Goal: Information Seeking & Learning: Learn about a topic

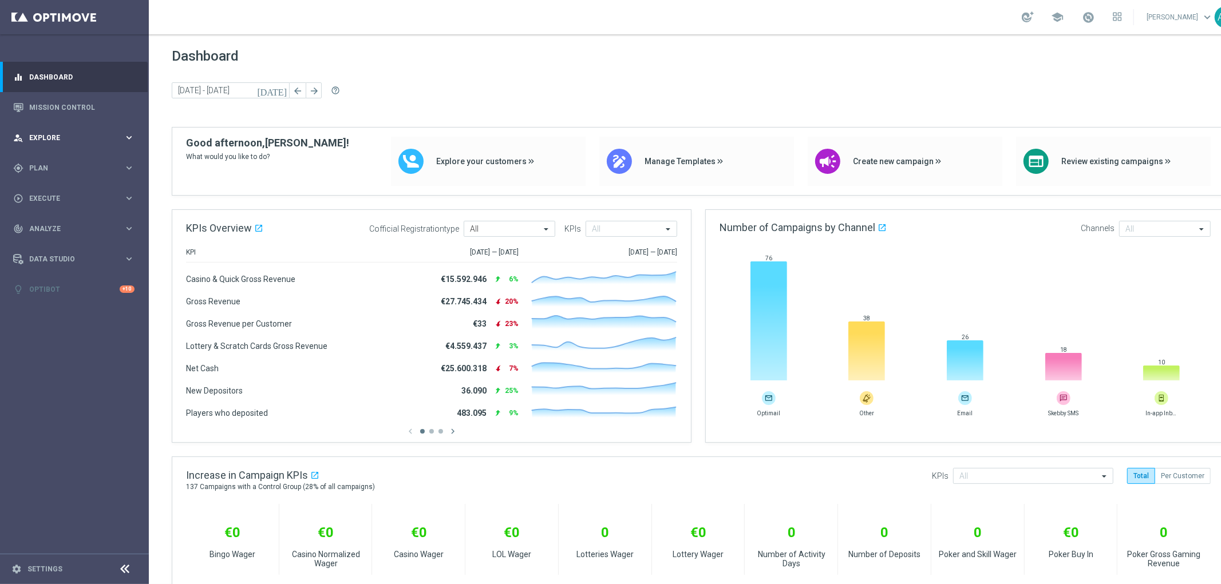
click at [80, 136] on span "Explore" at bounding box center [76, 138] width 94 height 7
click at [78, 160] on link "Customer Explorer" at bounding box center [74, 161] width 89 height 9
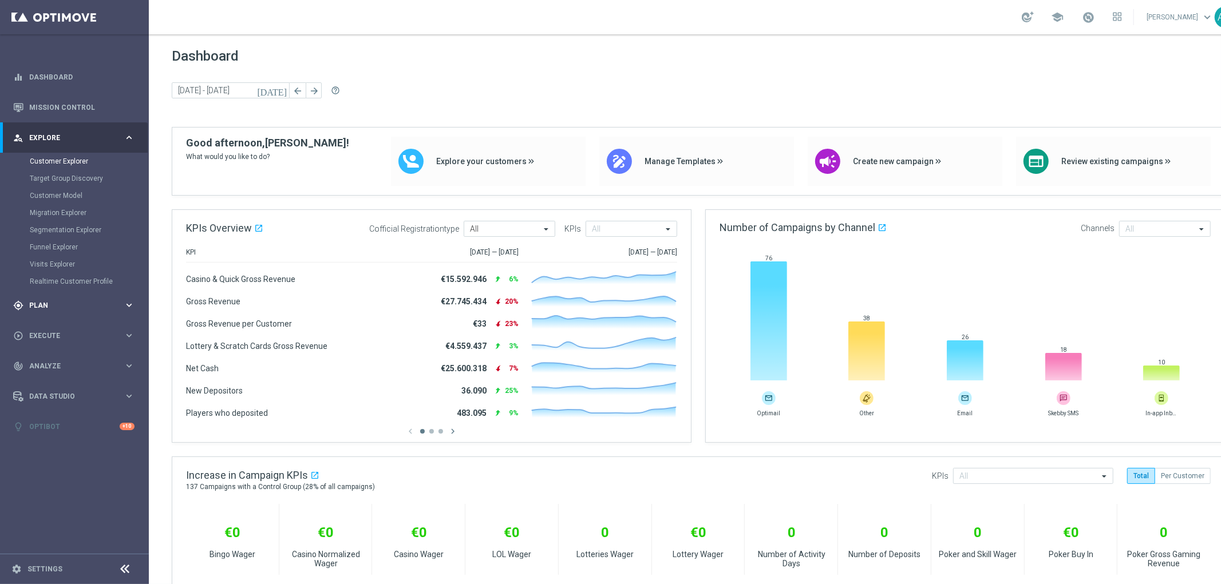
click at [89, 306] on span "Plan" at bounding box center [76, 305] width 94 height 7
click at [77, 317] on span "Analyze" at bounding box center [76, 314] width 94 height 7
click at [64, 254] on link "Customer 360" at bounding box center [74, 252] width 89 height 9
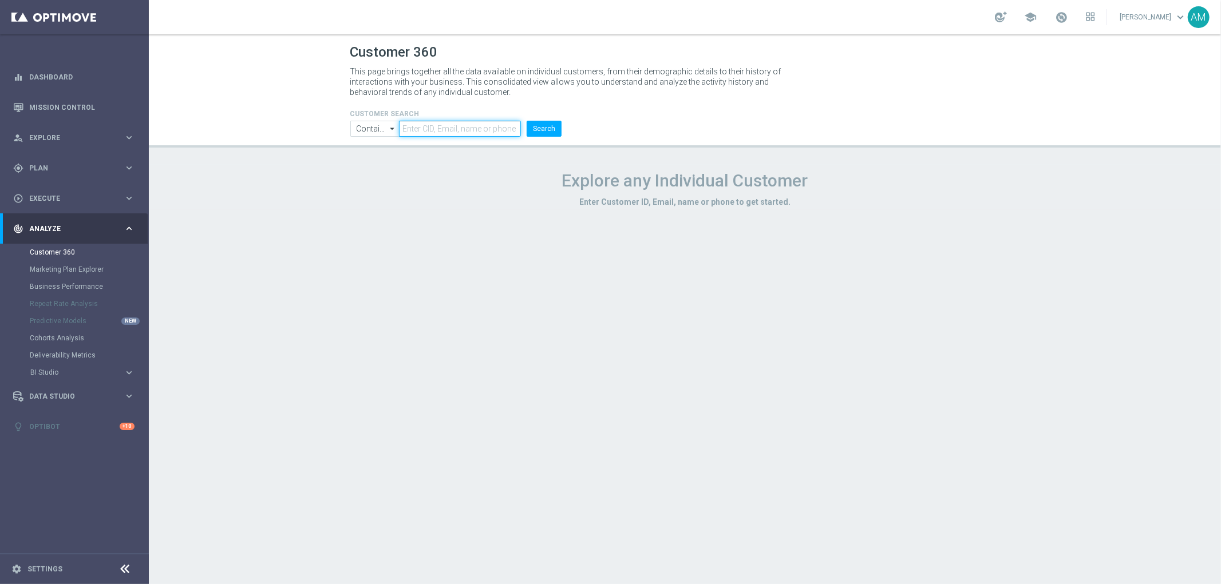
click at [469, 128] on input "text" at bounding box center [460, 129] width 122 height 16
type input "2833983"
click at [543, 128] on button "Search" at bounding box center [544, 129] width 35 height 16
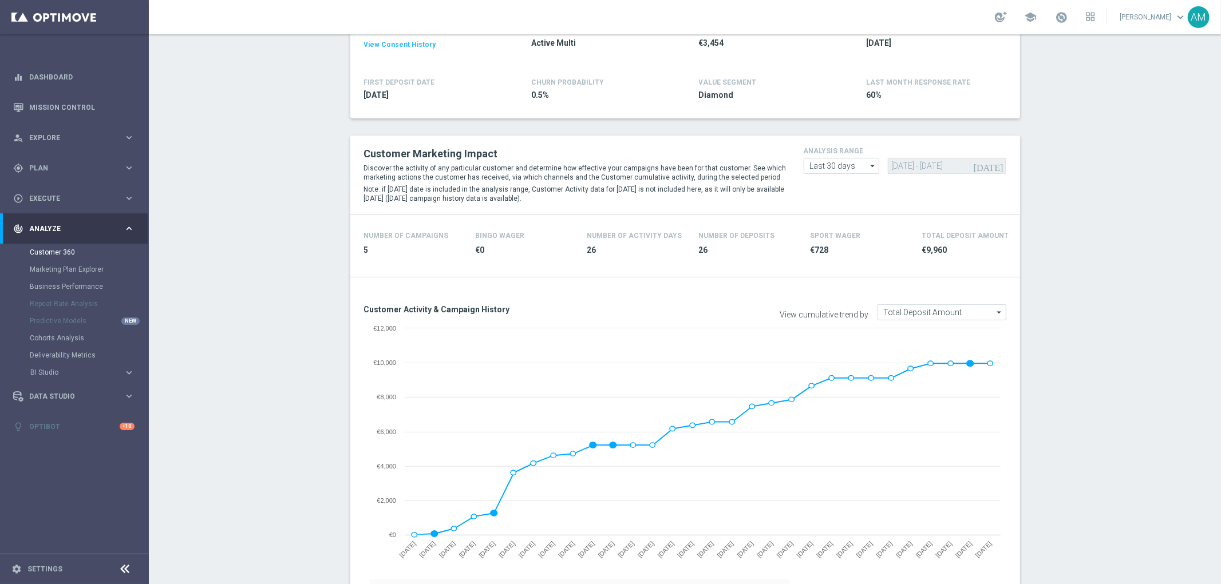
scroll to position [254, 0]
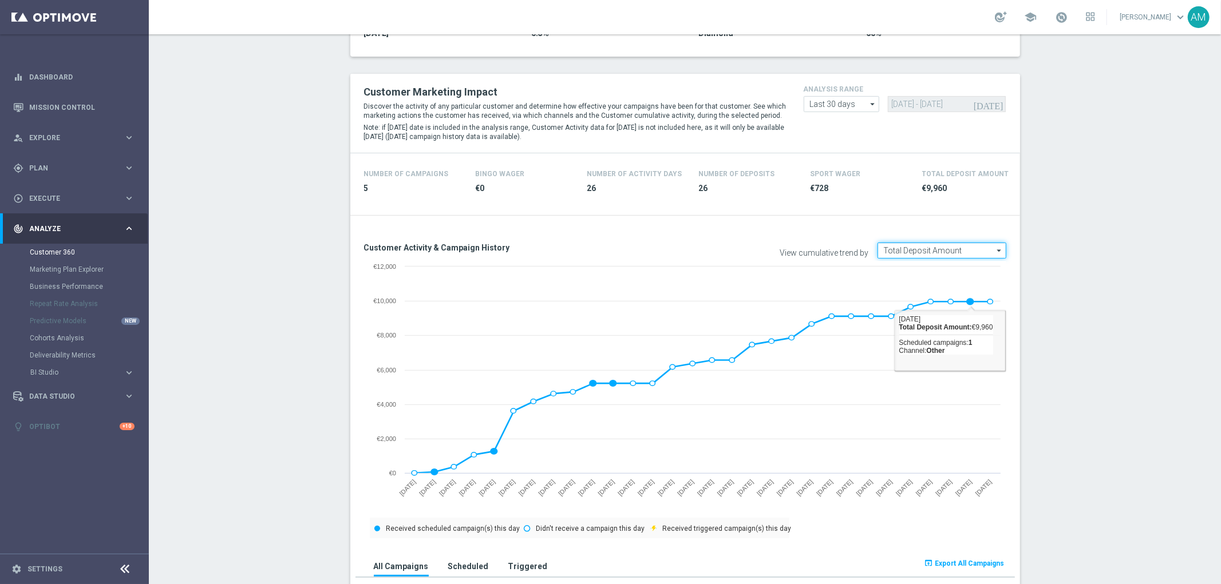
click at [959, 254] on input "Total Deposit Amount" at bounding box center [942, 251] width 129 height 16
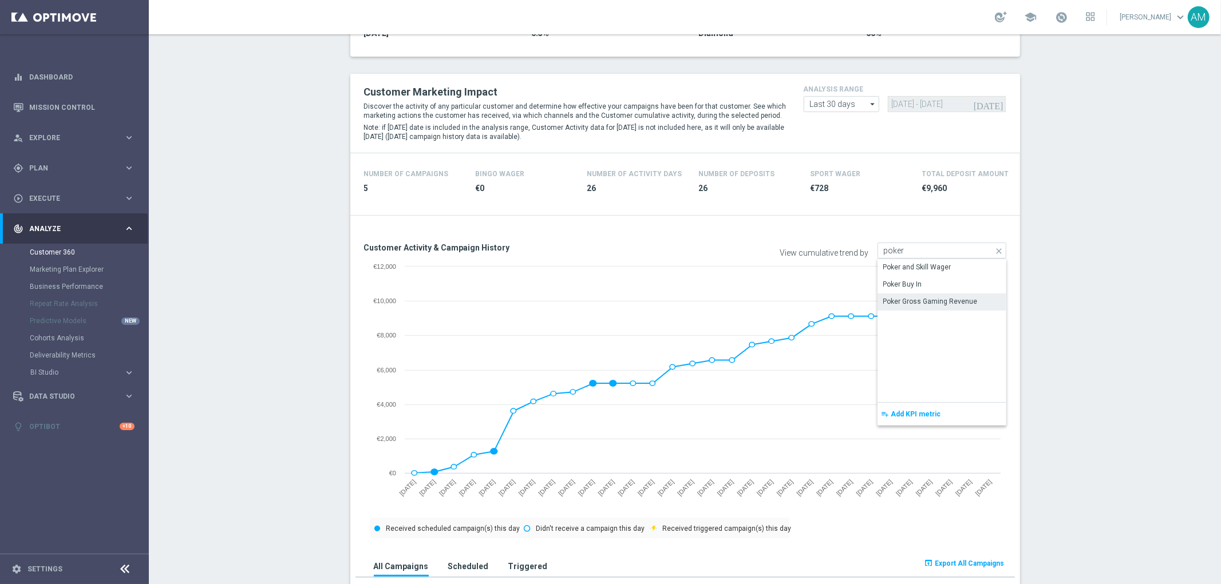
click at [945, 299] on div "Poker Gross Gaming Revenue" at bounding box center [930, 302] width 94 height 10
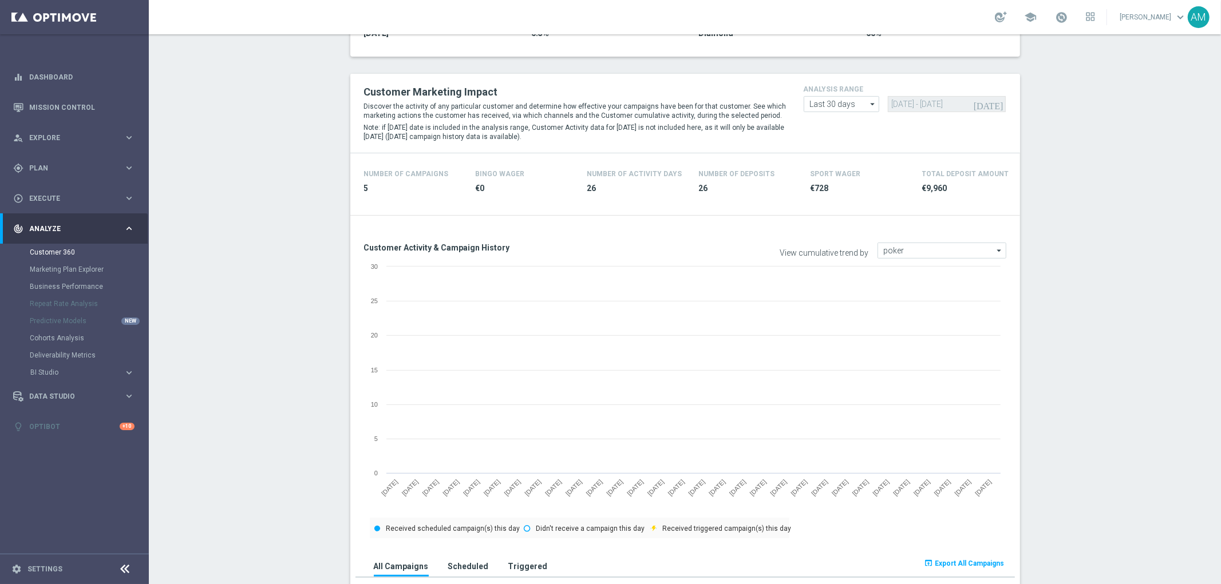
type input "Poker Gross Gaming Revenue"
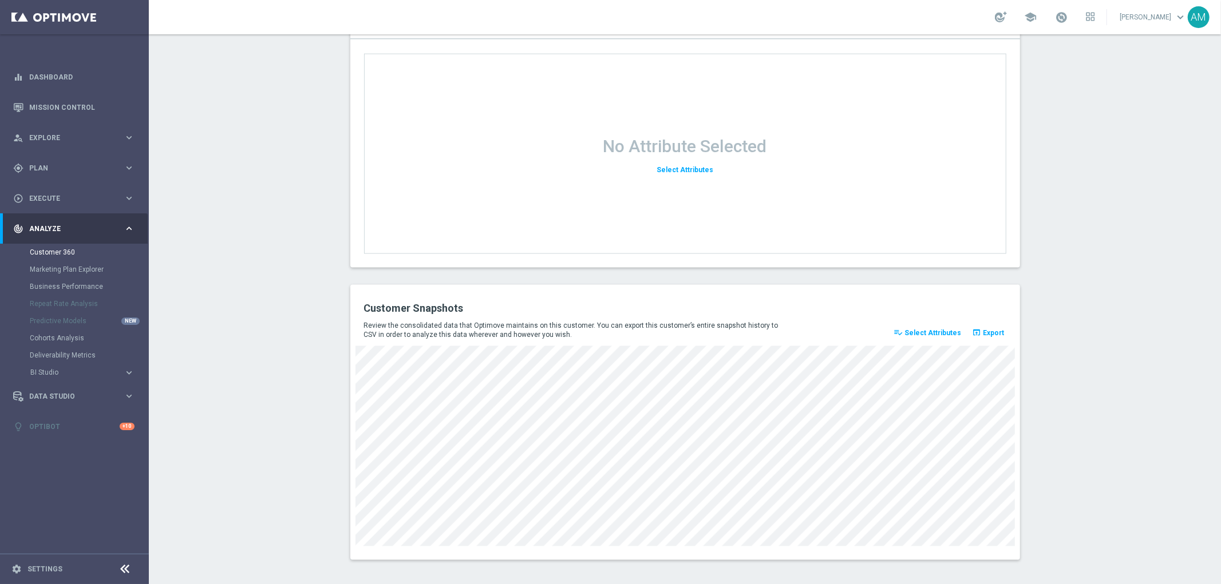
scroll to position [1391, 0]
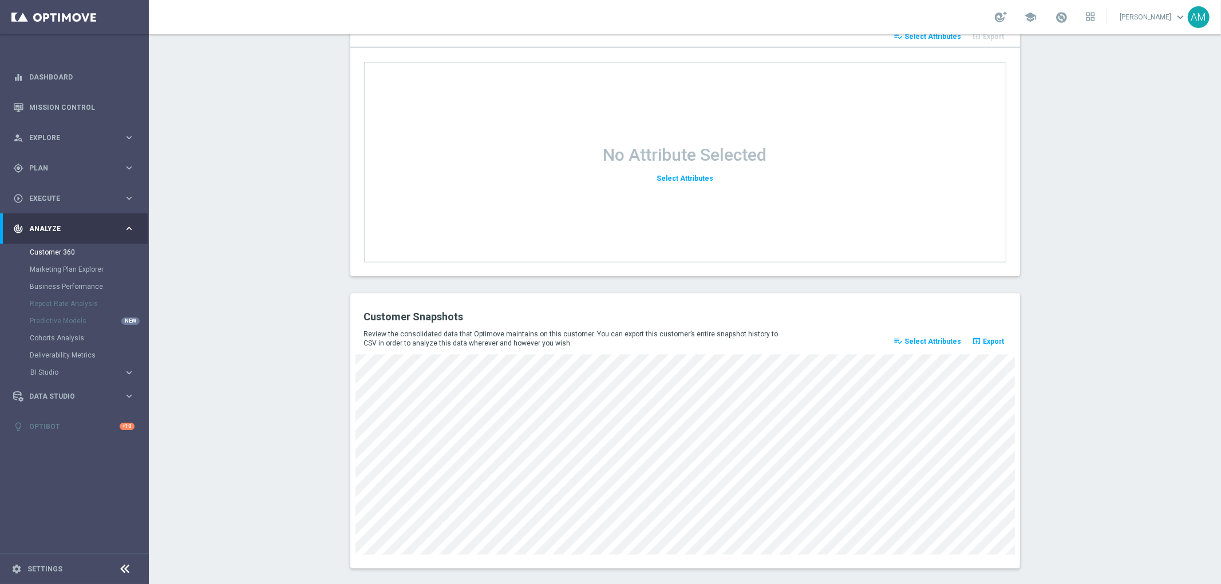
click at [919, 338] on span "Select Attributes" at bounding box center [932, 342] width 57 height 8
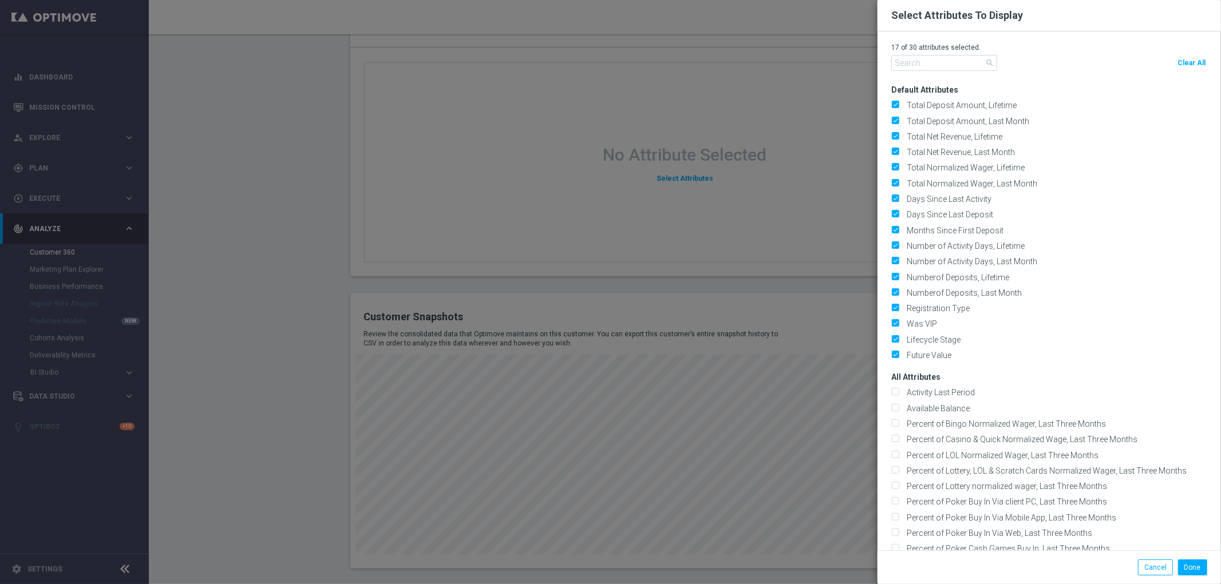
click at [1177, 62] on span "Clear All" at bounding box center [1191, 63] width 28 height 8
checkbox input "false"
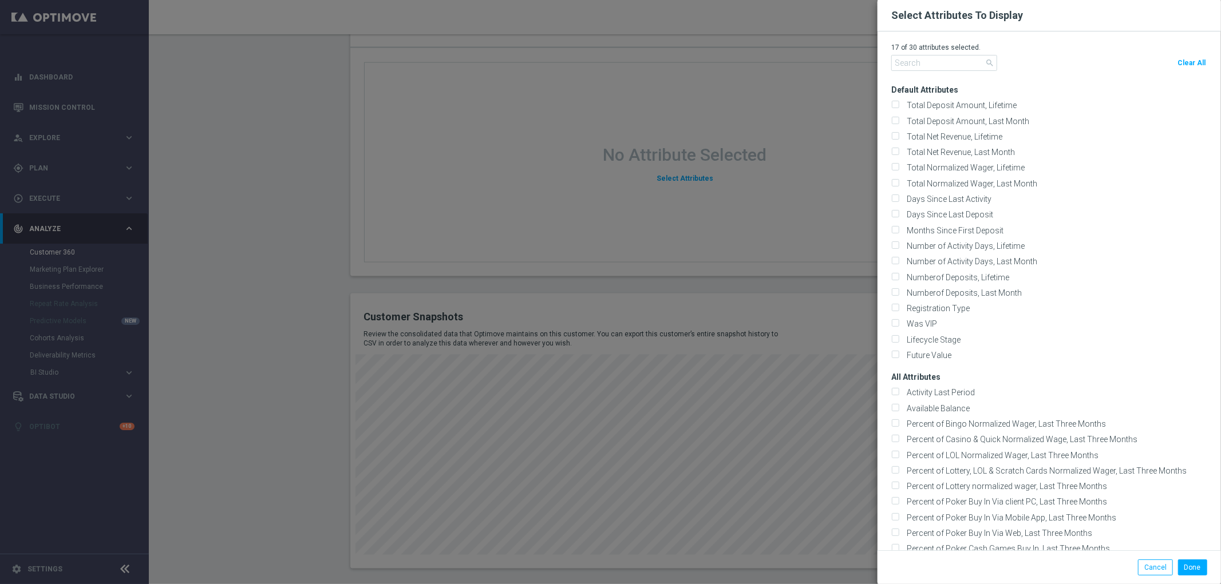
checkbox input "false"
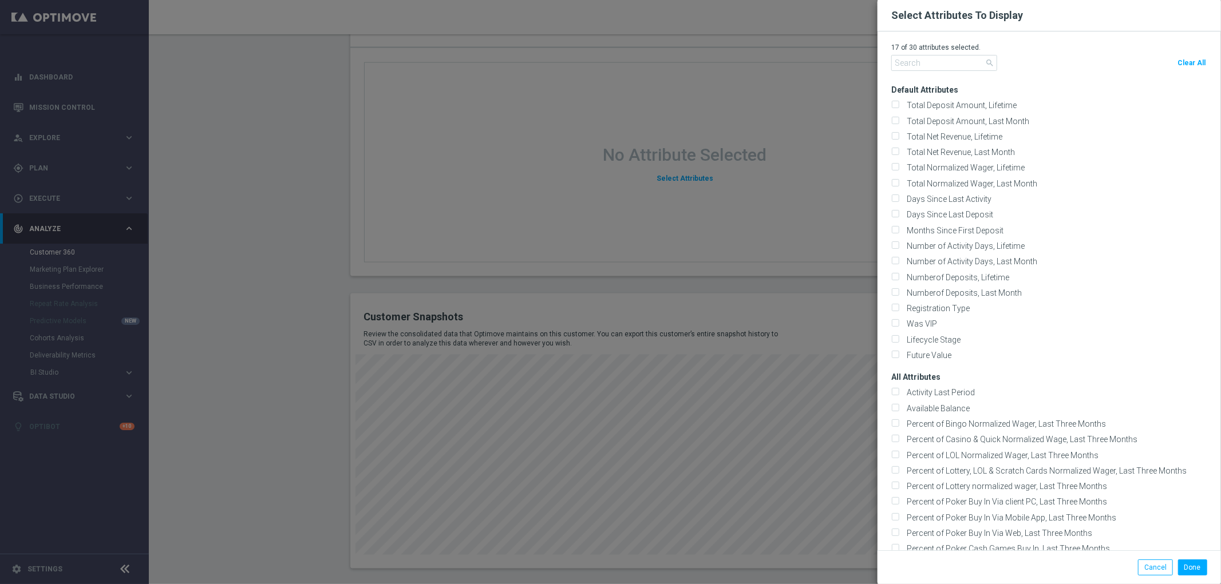
checkbox input "false"
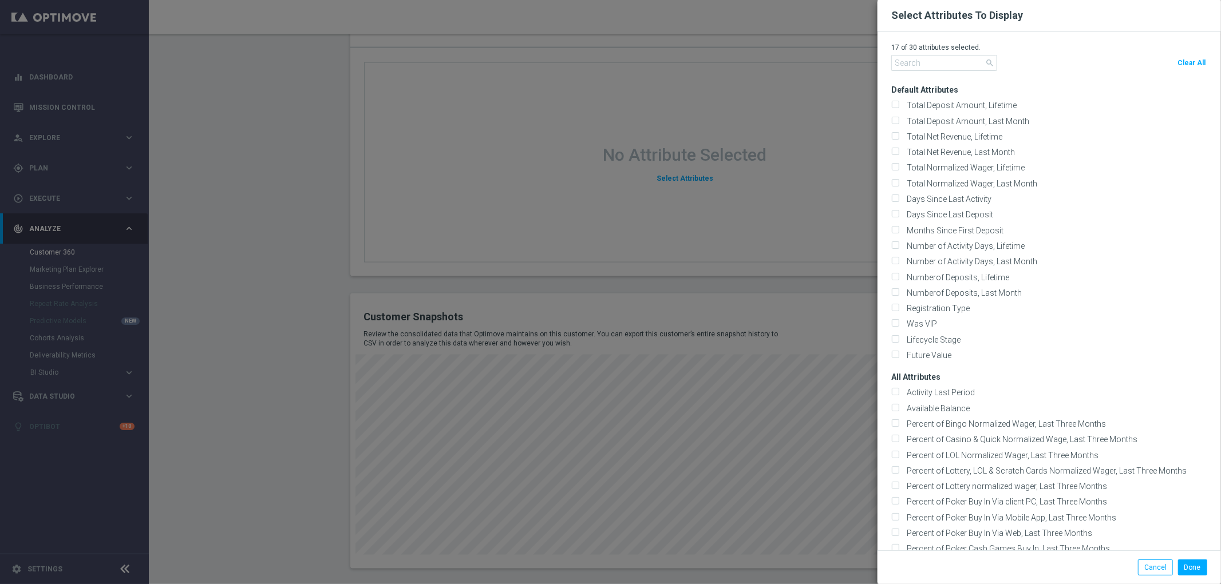
checkbox input "false"
click at [908, 67] on input "text" at bounding box center [944, 63] width 106 height 16
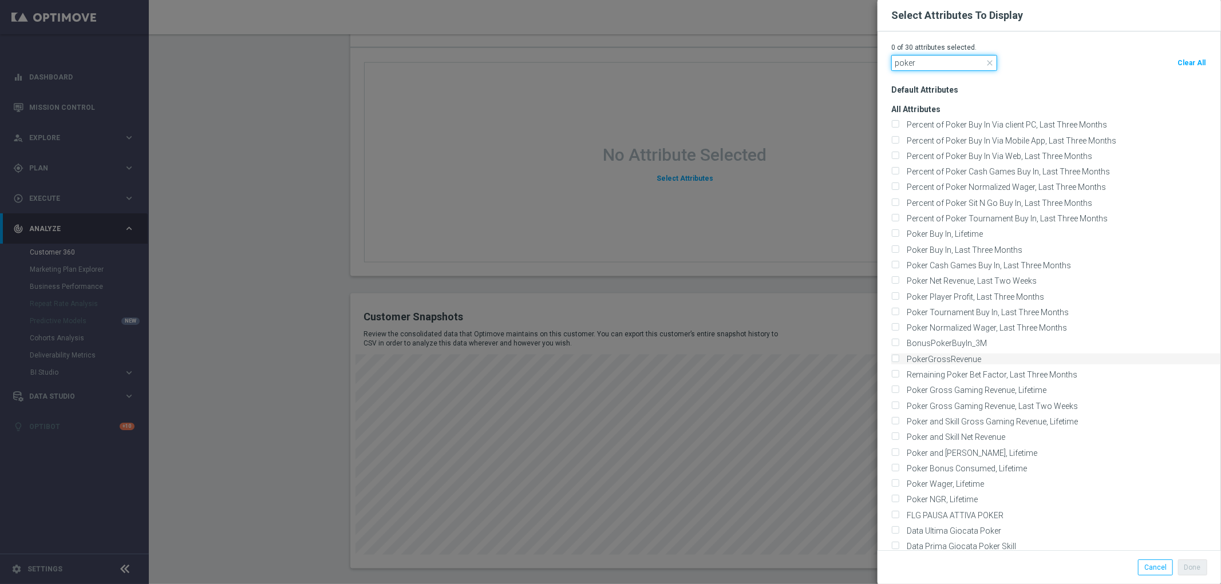
type input "poker"
click at [1020, 363] on div "PokerGrossRevenue" at bounding box center [1056, 359] width 330 height 10
click at [930, 363] on label "PokerGrossRevenue" at bounding box center [942, 359] width 78 height 10
click at [899, 363] on input "PokerGrossRevenue" at bounding box center [894, 359] width 7 height 7
checkbox input "true"
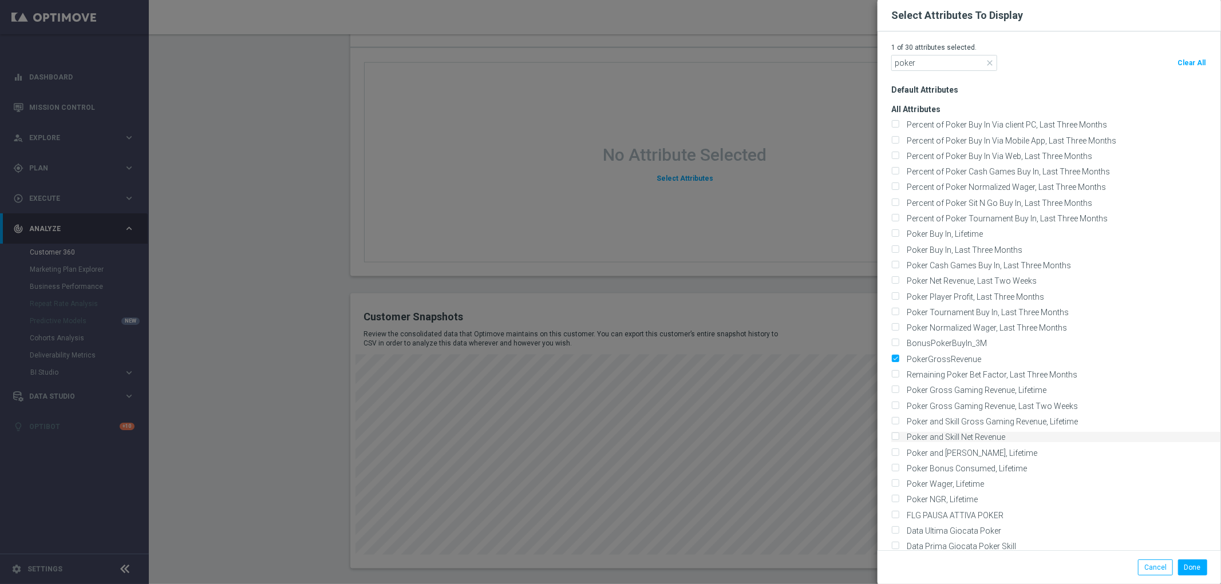
scroll to position [54, 0]
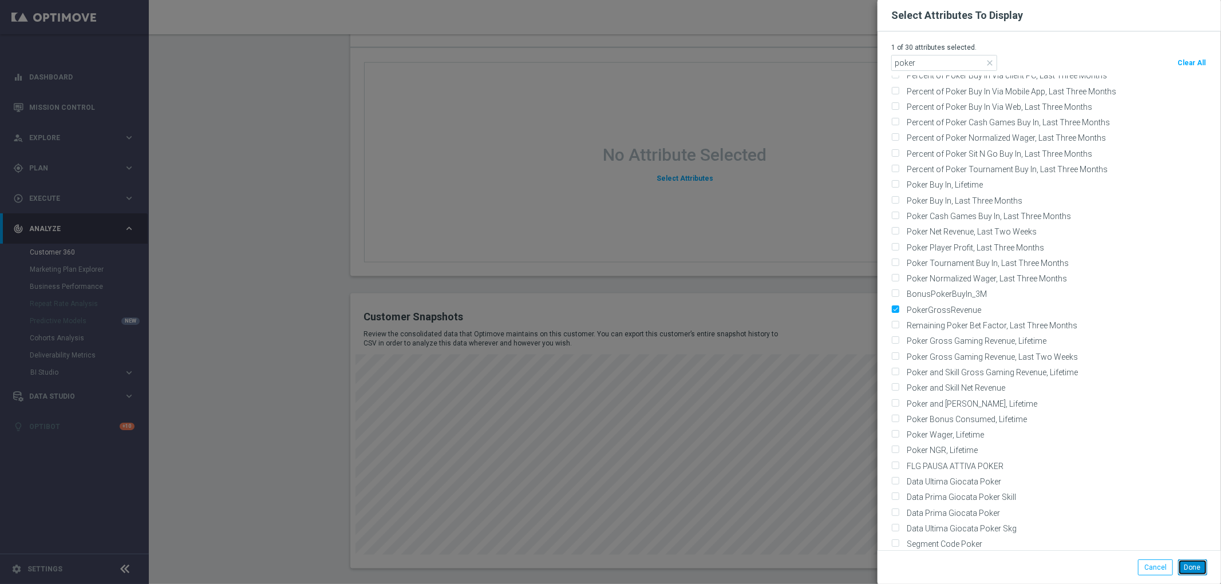
click at [1186, 573] on button "Done" at bounding box center [1192, 568] width 29 height 16
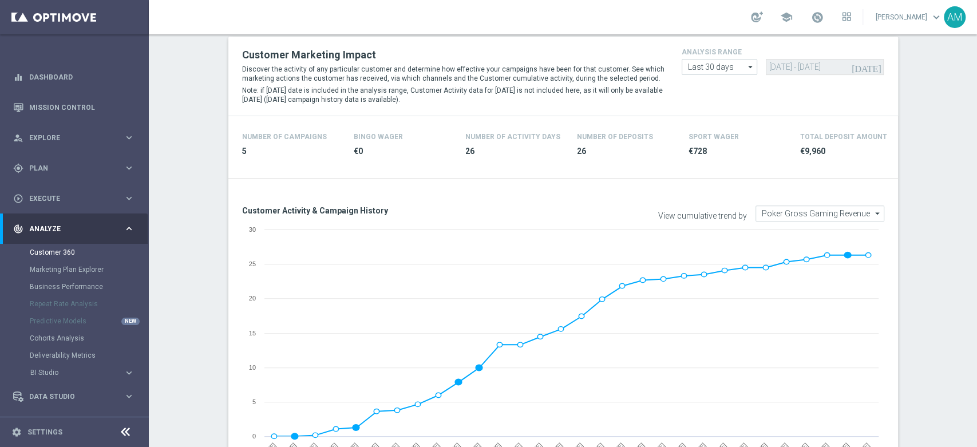
scroll to position [228, 0]
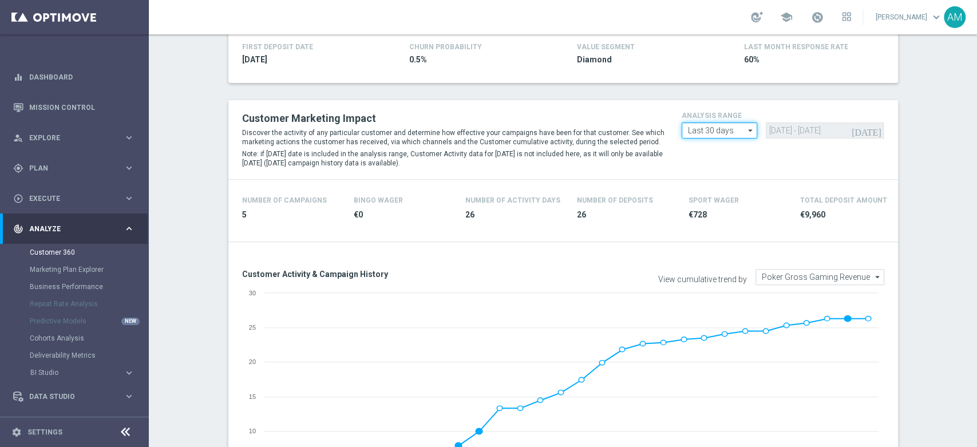
click at [740, 129] on input "Last 30 days" at bounding box center [720, 130] width 76 height 16
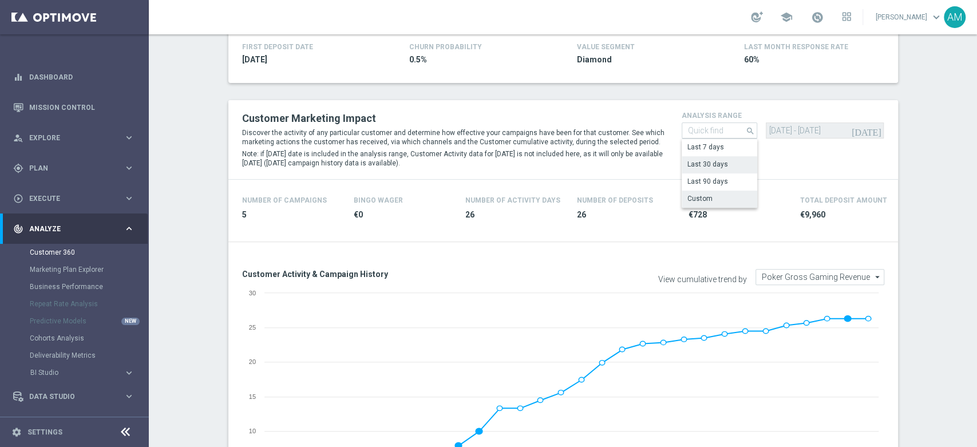
click at [720, 198] on div "Custom" at bounding box center [720, 199] width 76 height 16
type input "Custom"
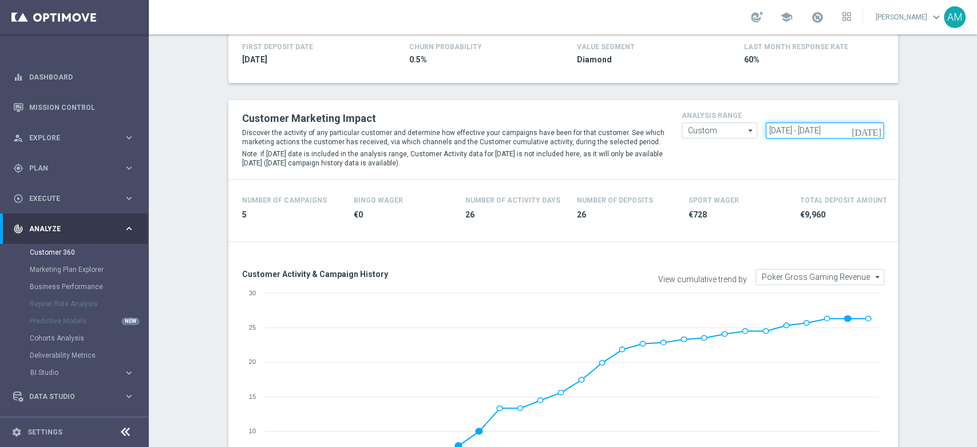
click at [810, 131] on input "[DATE] - [DATE]" at bounding box center [825, 130] width 118 height 16
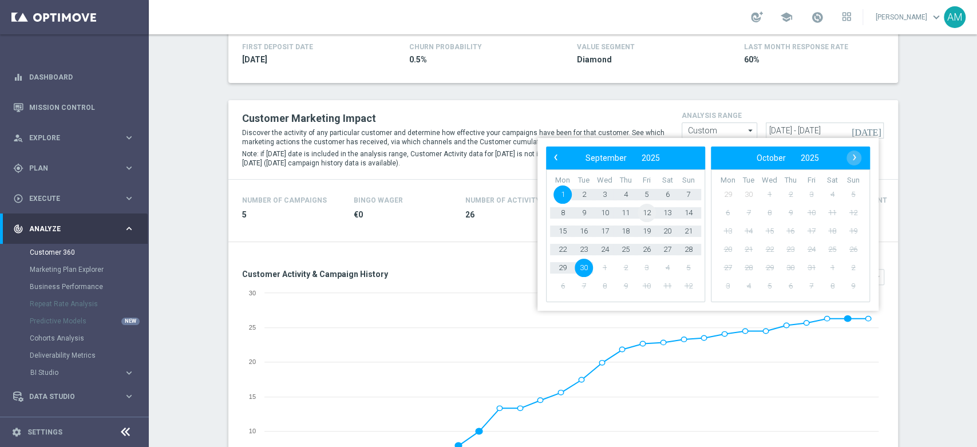
click at [650, 214] on span "12" at bounding box center [647, 213] width 18 height 18
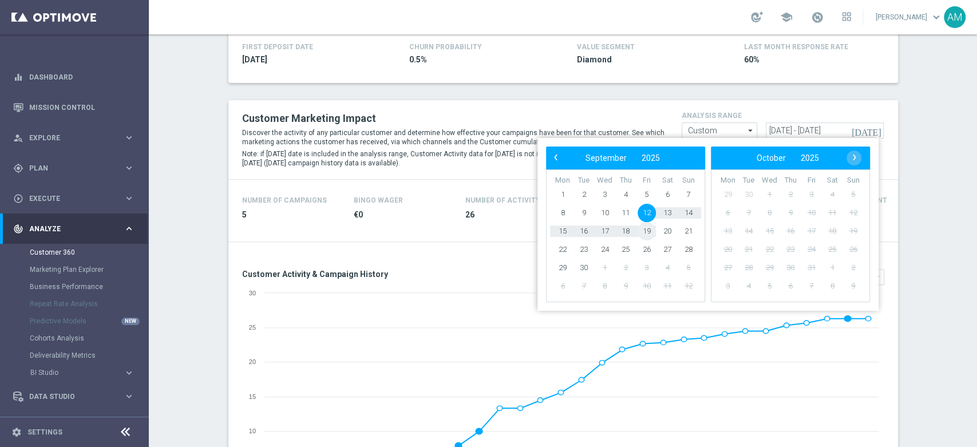
click at [651, 232] on span "19" at bounding box center [647, 231] width 18 height 18
type input "[DATE] - [DATE]"
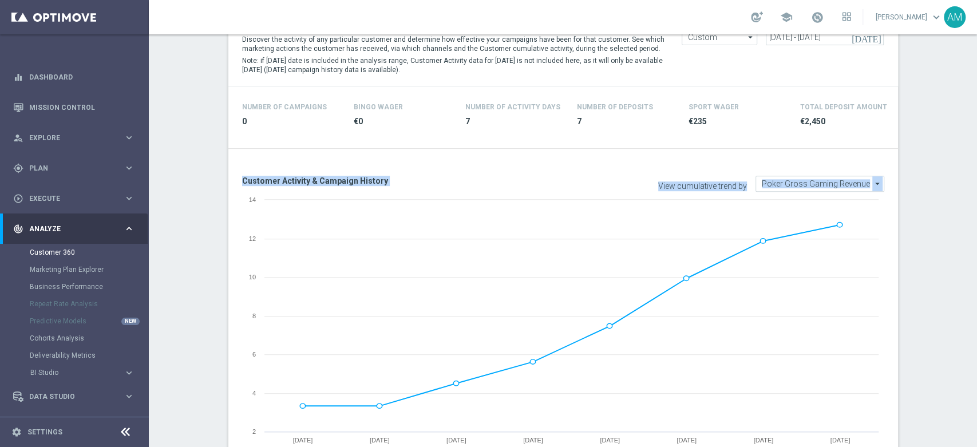
scroll to position [338, 0]
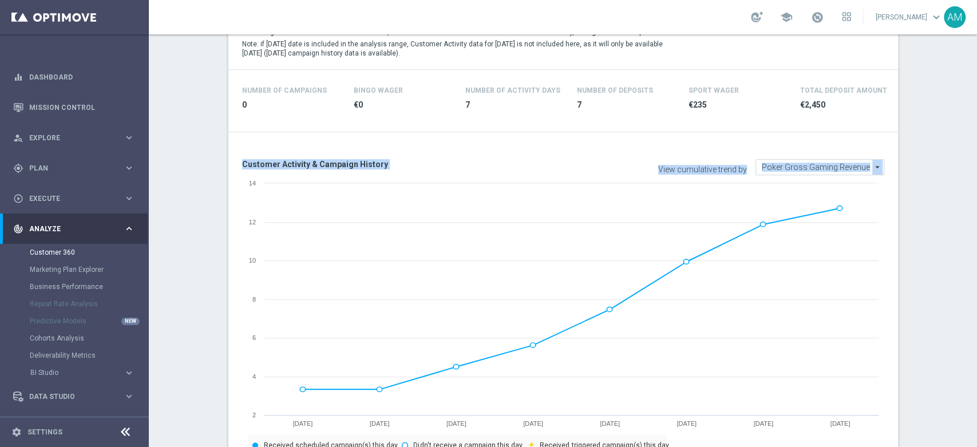
drag, startPoint x: 976, startPoint y: 145, endPoint x: 976, endPoint y: 131, distance: 14.3
click at [976, 131] on div "Customer 360 This page brings together all the data available on individual cus…" at bounding box center [563, 240] width 828 height 413
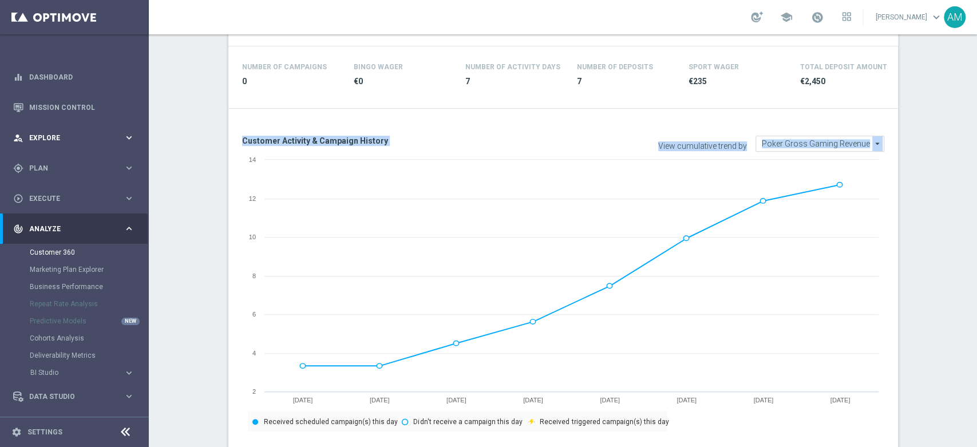
click at [96, 141] on span "Explore" at bounding box center [76, 138] width 94 height 7
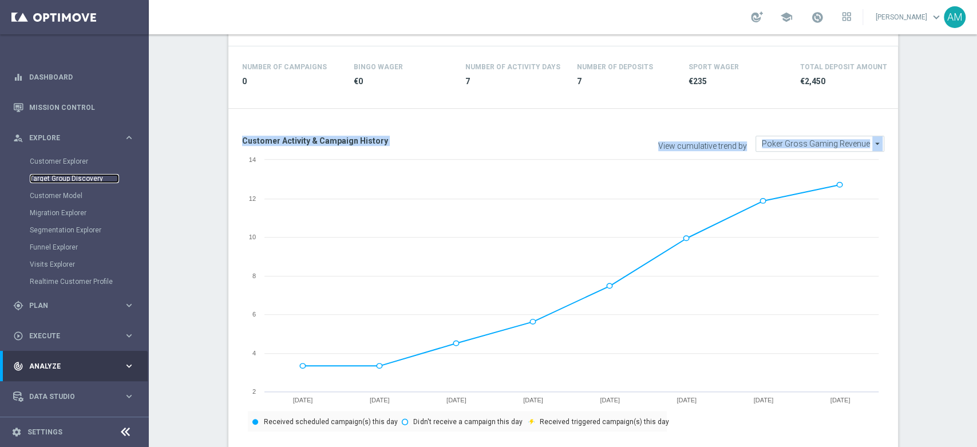
click at [72, 181] on link "Target Group Discovery" at bounding box center [74, 178] width 89 height 9
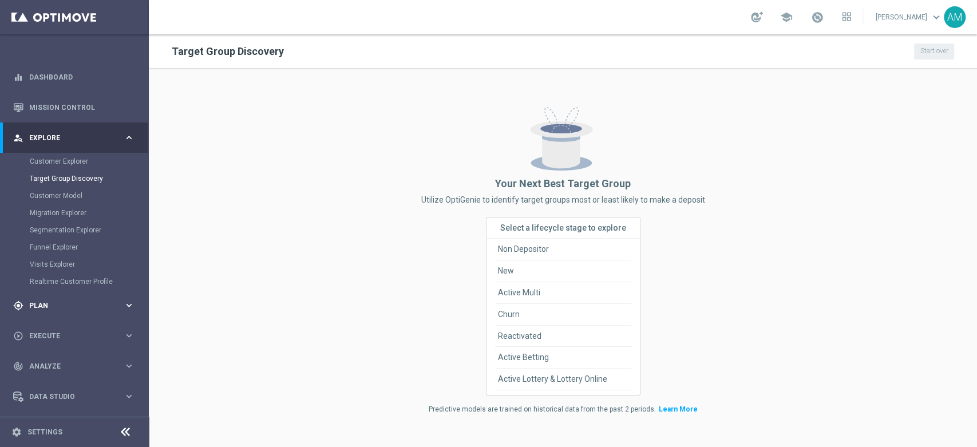
click at [60, 306] on span "Plan" at bounding box center [76, 305] width 94 height 7
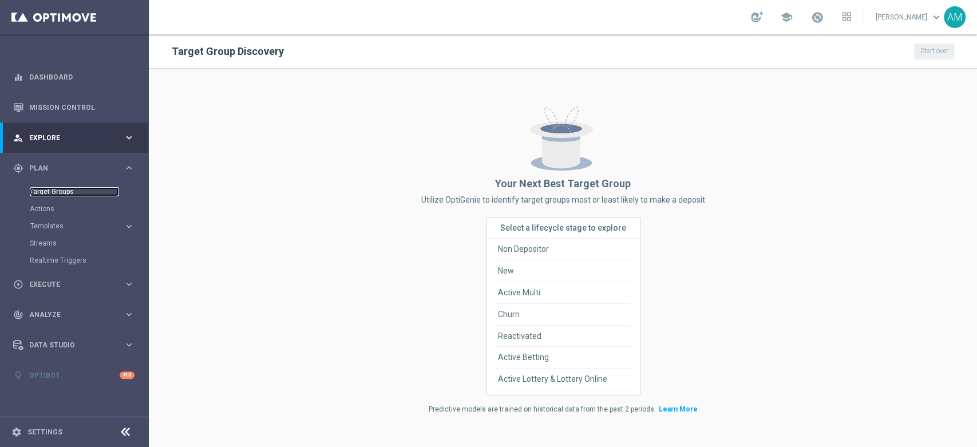
click at [61, 194] on link "Target Groups" at bounding box center [74, 191] width 89 height 9
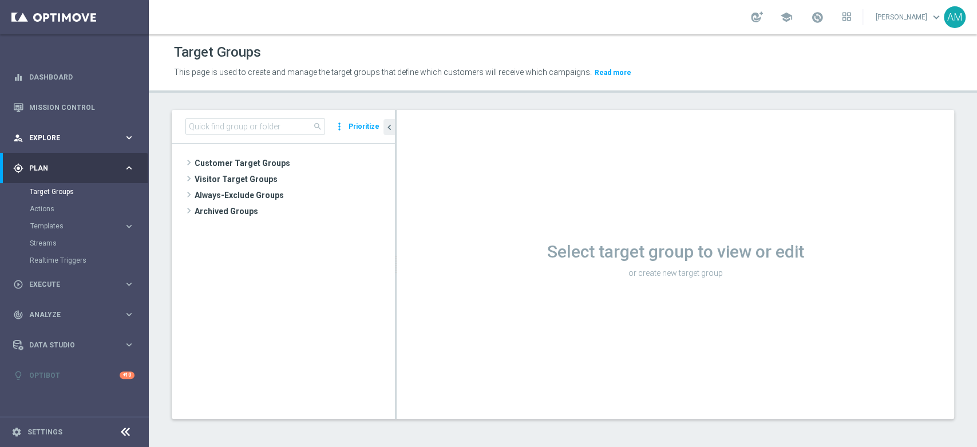
click at [66, 136] on span "Explore" at bounding box center [76, 138] width 94 height 7
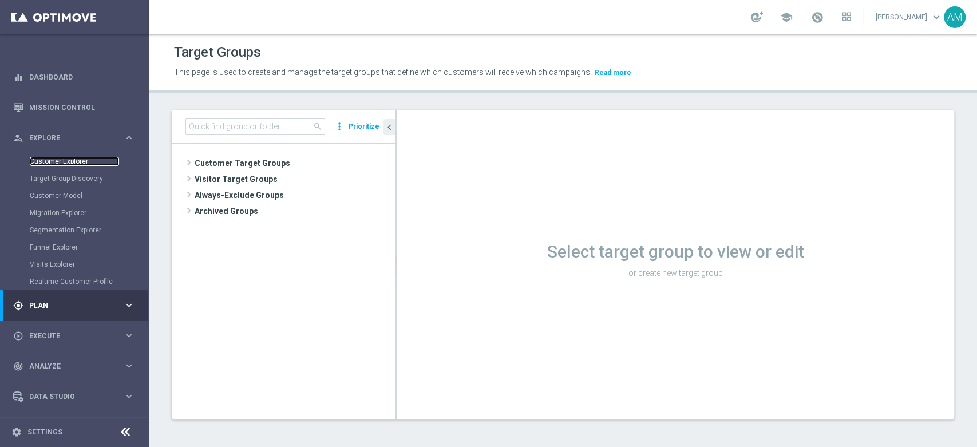
click at [66, 159] on link "Customer Explorer" at bounding box center [74, 161] width 89 height 9
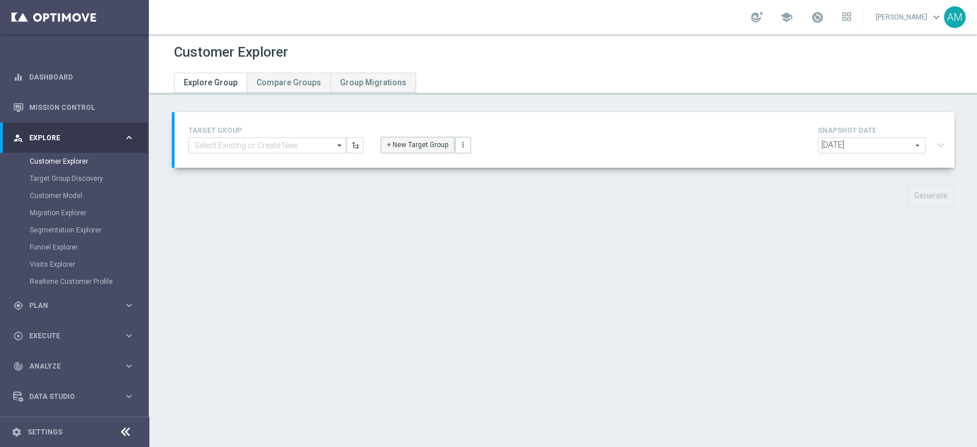
click at [434, 149] on button "+ New Target Group" at bounding box center [418, 145] width 74 height 16
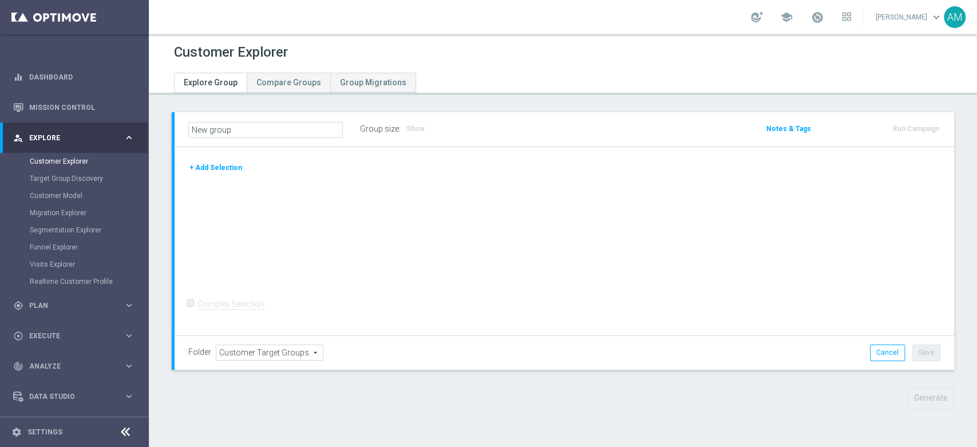
click at [227, 168] on button "+ Add Selection" at bounding box center [215, 167] width 55 height 13
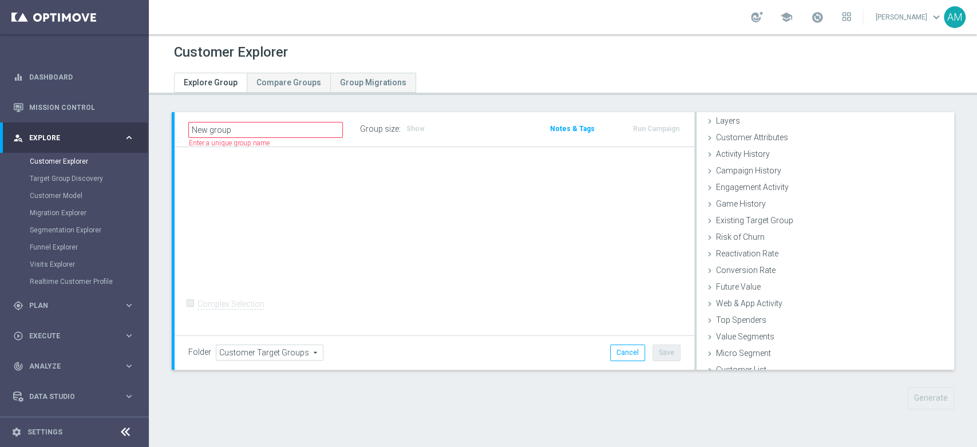
scroll to position [46, 0]
click at [734, 358] on span "Customer List" at bounding box center [741, 360] width 50 height 9
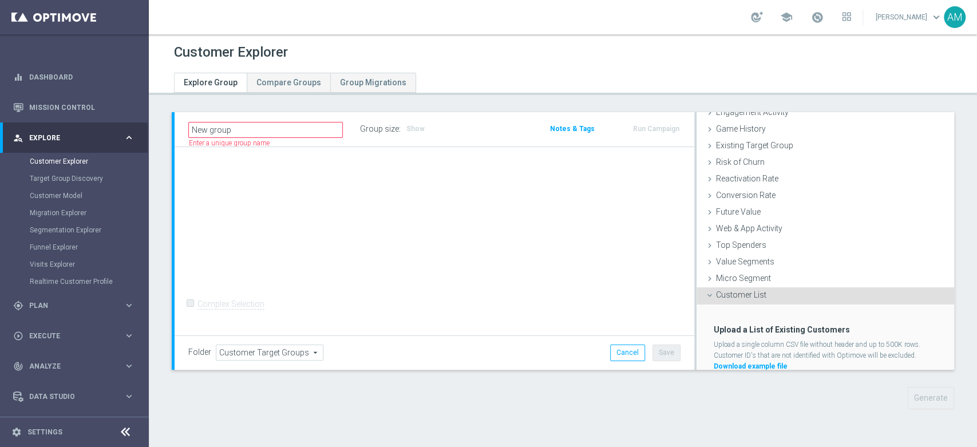
scroll to position [149, 0]
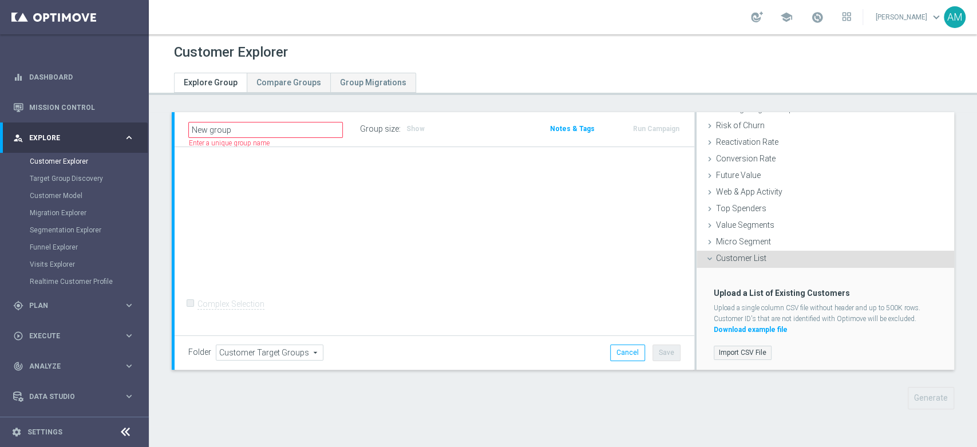
click at [726, 351] on label "Import CSV File" at bounding box center [743, 353] width 58 height 14
click at [0, 0] on input "Import CSV File" at bounding box center [0, 0] width 0 height 0
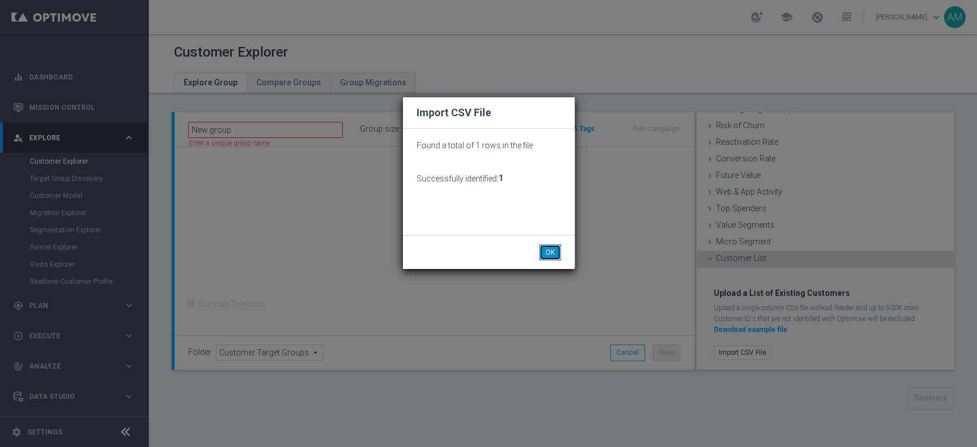
click at [545, 255] on button "OK" at bounding box center [550, 252] width 22 height 16
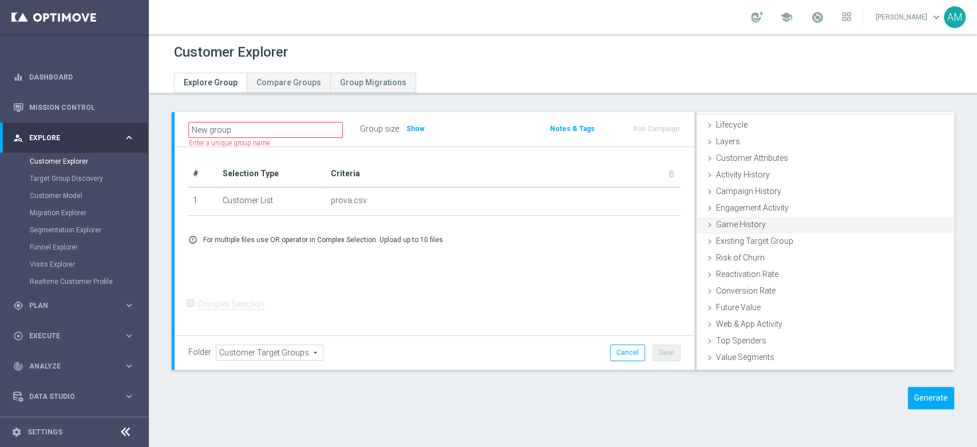
scroll to position [0, 0]
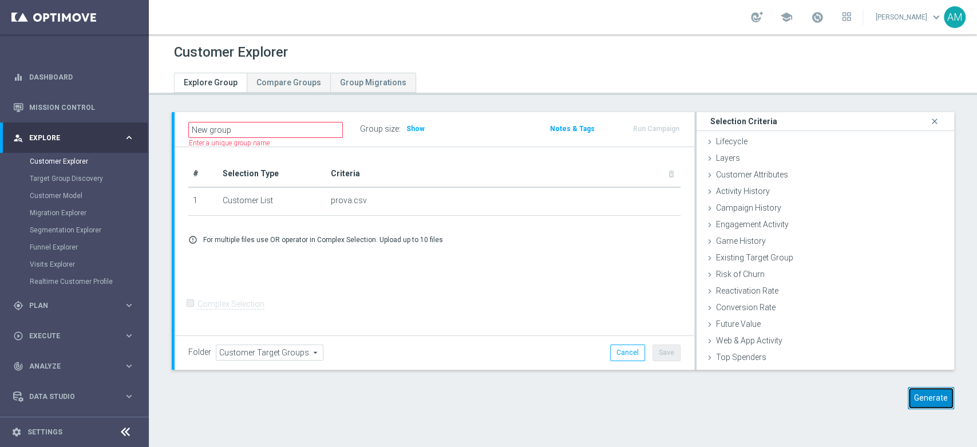
click at [916, 397] on button "Generate" at bounding box center [931, 398] width 46 height 22
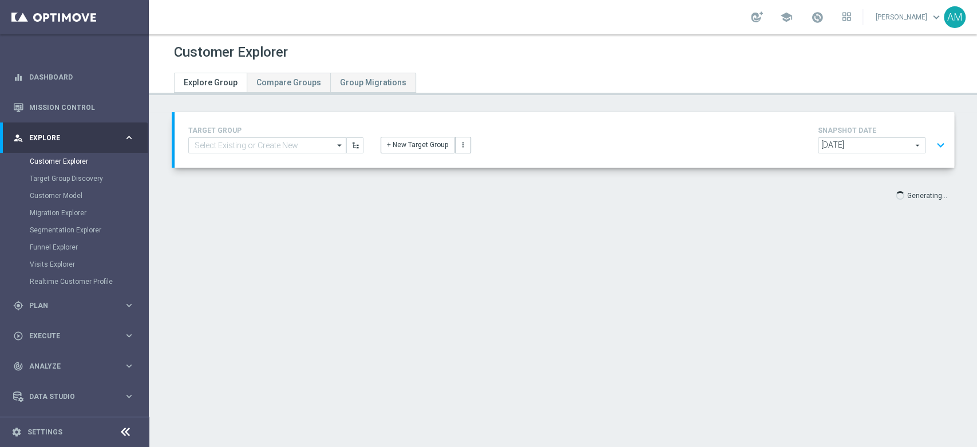
scroll to position [21, 0]
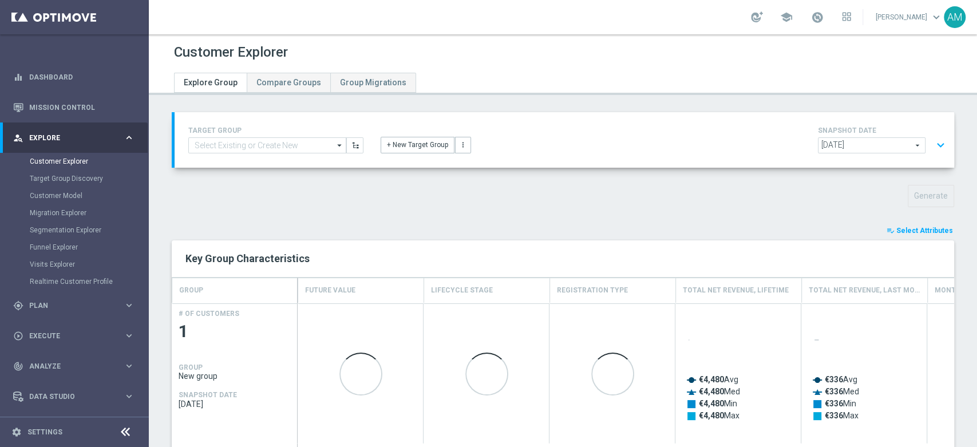
click at [900, 144] on span "[DATE]" at bounding box center [872, 145] width 106 height 15
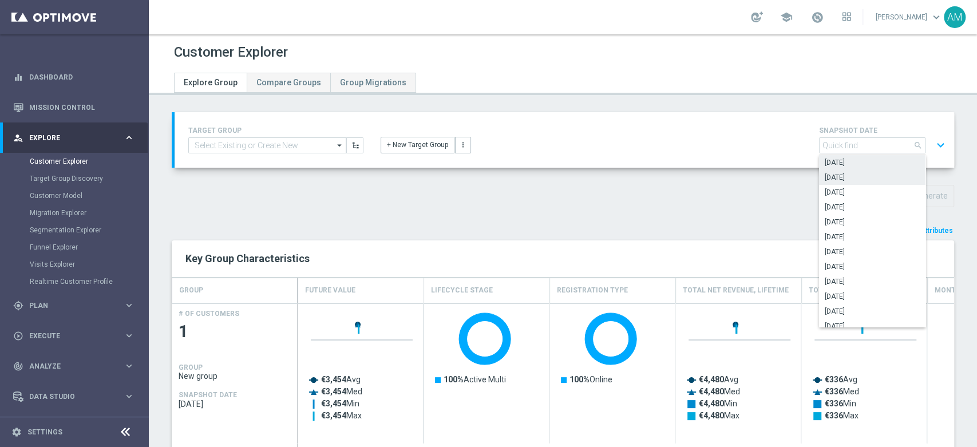
click at [837, 177] on span "[DATE]" at bounding box center [872, 177] width 95 height 9
type input "[DATE]"
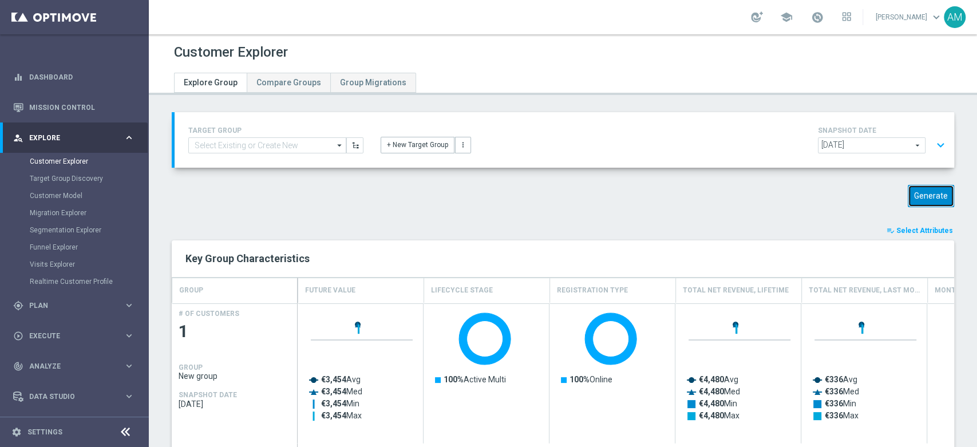
click at [910, 192] on button "Generate" at bounding box center [931, 196] width 46 height 22
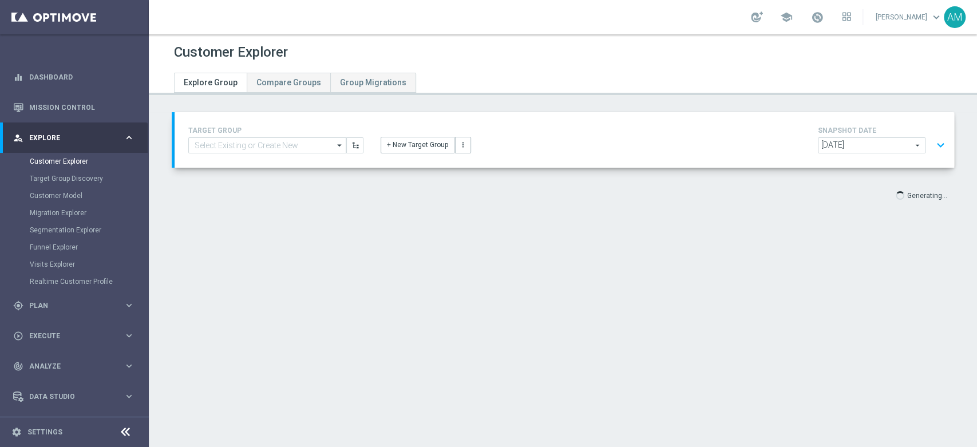
type input "Select"
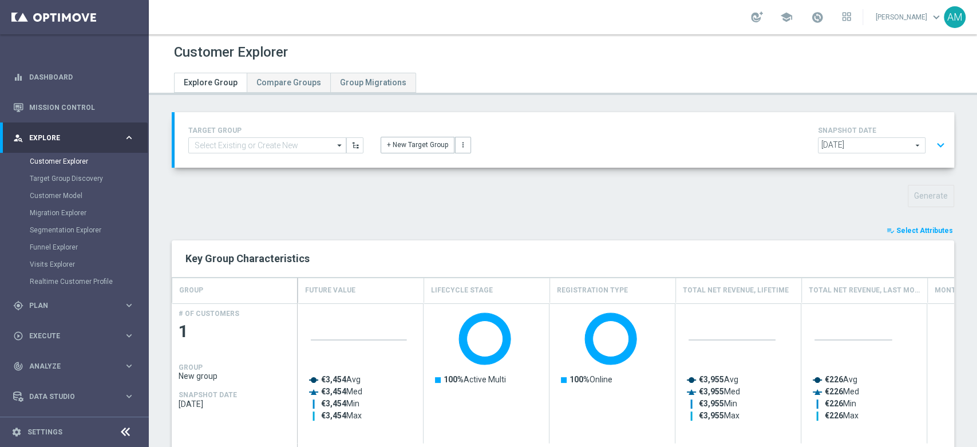
scroll to position [191, 0]
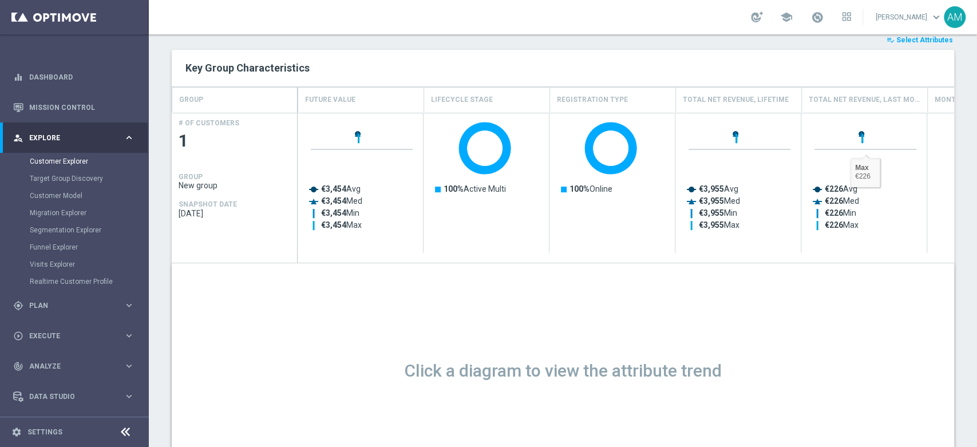
click at [940, 39] on span "Select Attributes" at bounding box center [924, 40] width 57 height 8
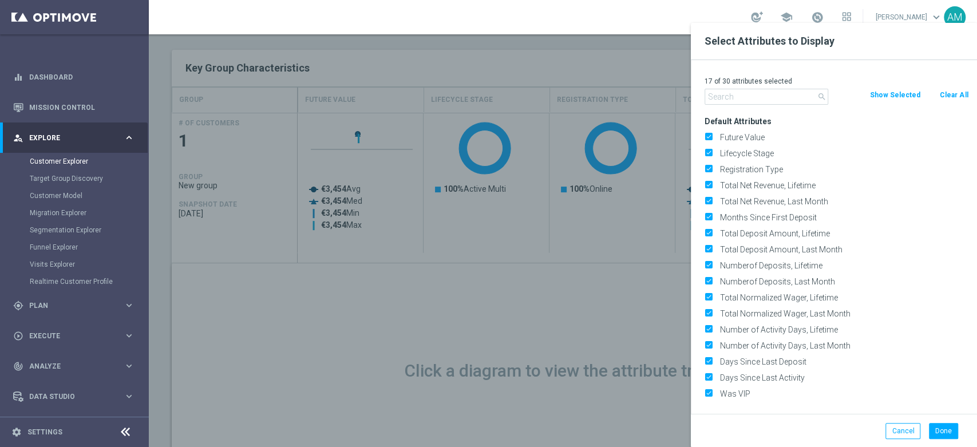
click at [951, 96] on button "Clear All" at bounding box center [954, 95] width 30 height 13
checkbox input "false"
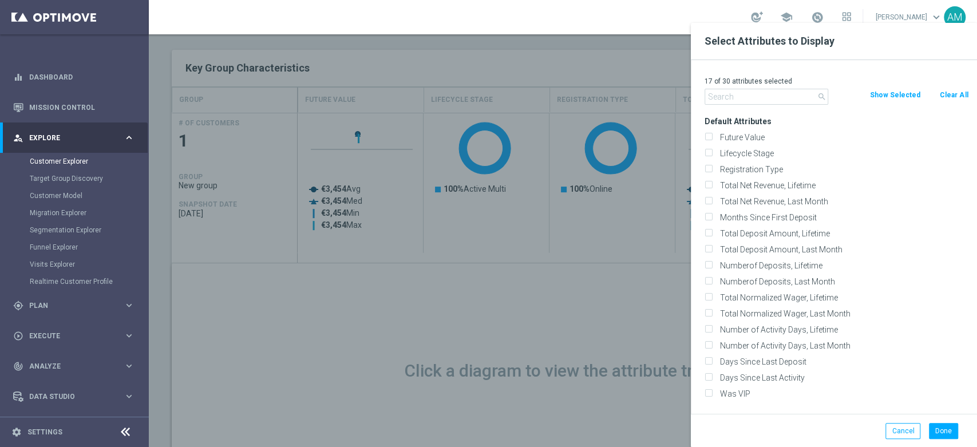
checkbox input "false"
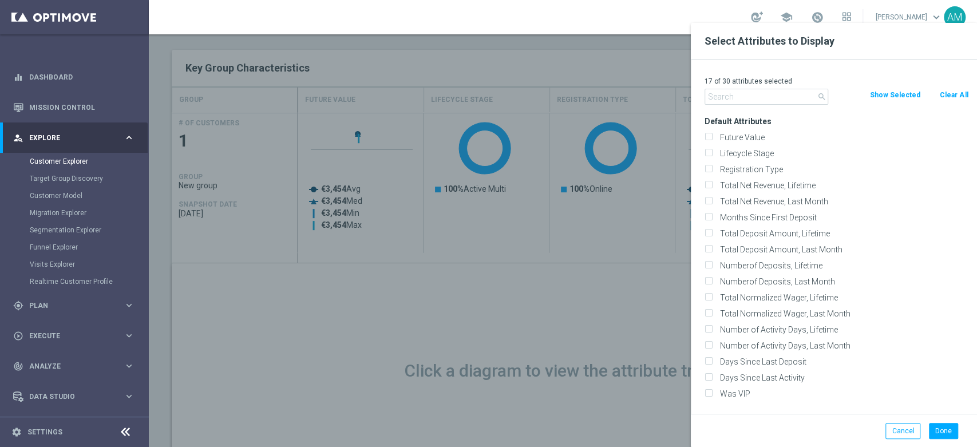
checkbox input "false"
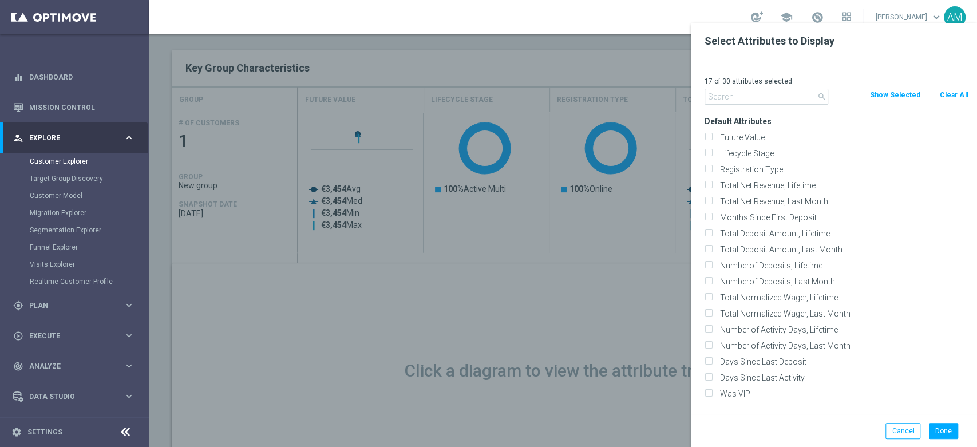
checkbox input "false"
click at [753, 98] on input "text" at bounding box center [767, 97] width 124 height 16
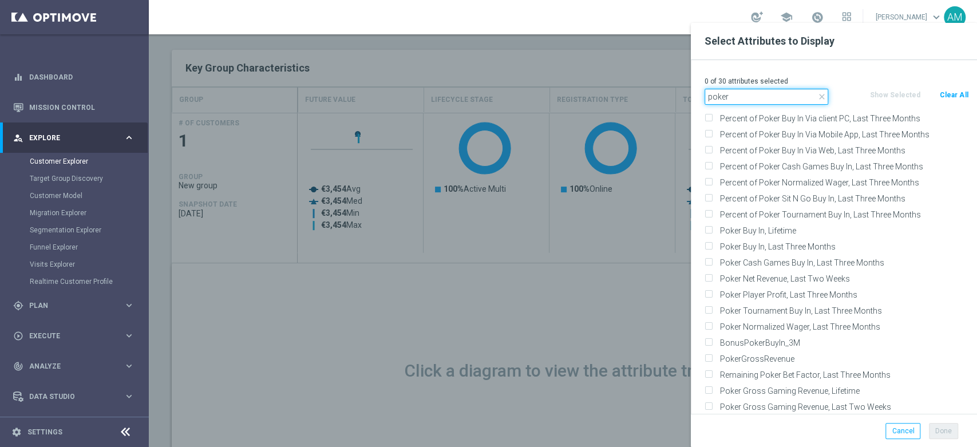
scroll to position [64, 0]
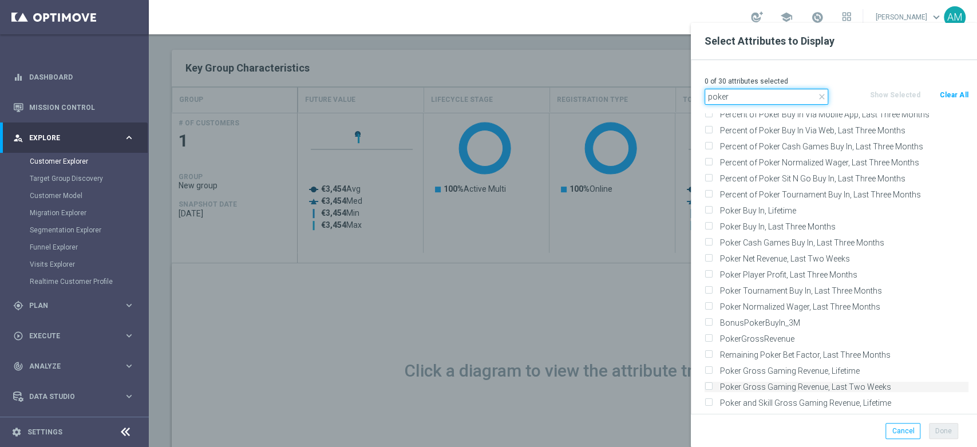
type input "poker"
click at [821, 385] on label "Poker Gross Gaming Revenue, Last Two Weeks" at bounding box center [842, 387] width 252 height 10
click at [712, 385] on input "Poker Gross Gaming Revenue, Last Two Weeks" at bounding box center [708, 388] width 7 height 7
checkbox input "true"
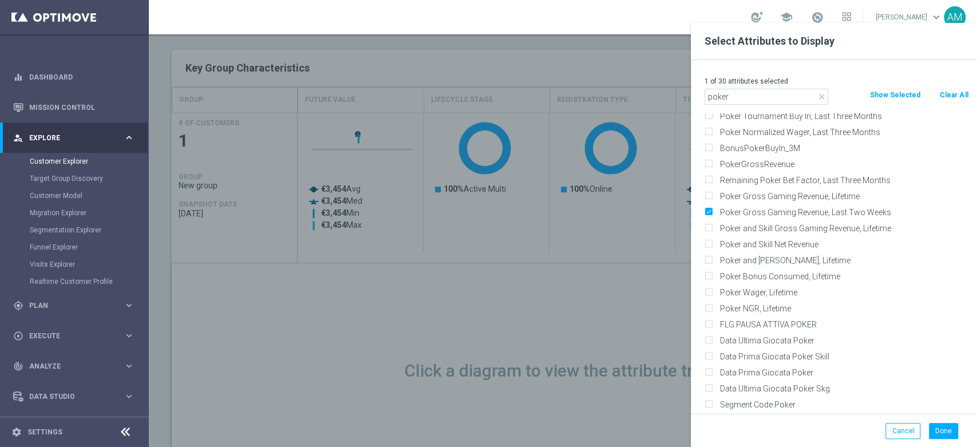
scroll to position [245, 0]
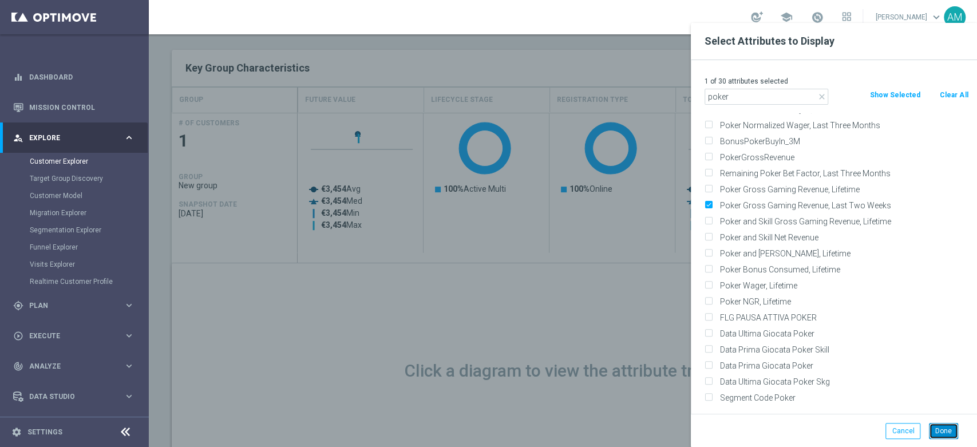
click at [943, 430] on button "Done" at bounding box center [943, 431] width 29 height 16
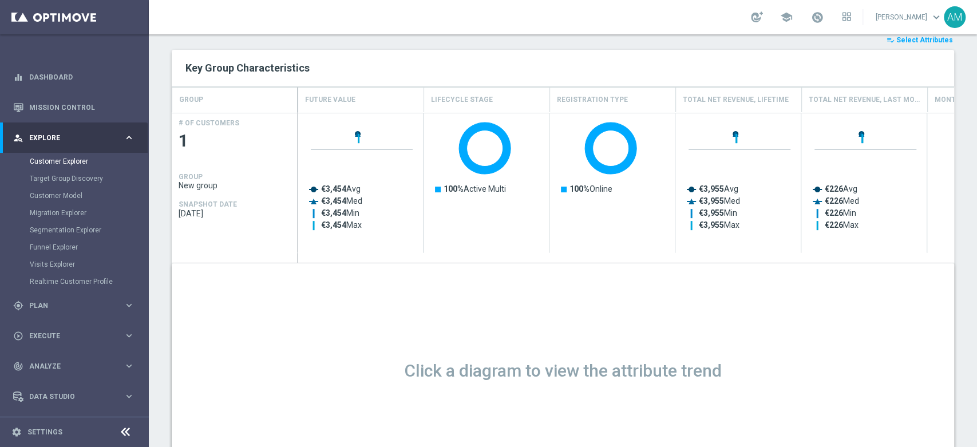
type input "Search"
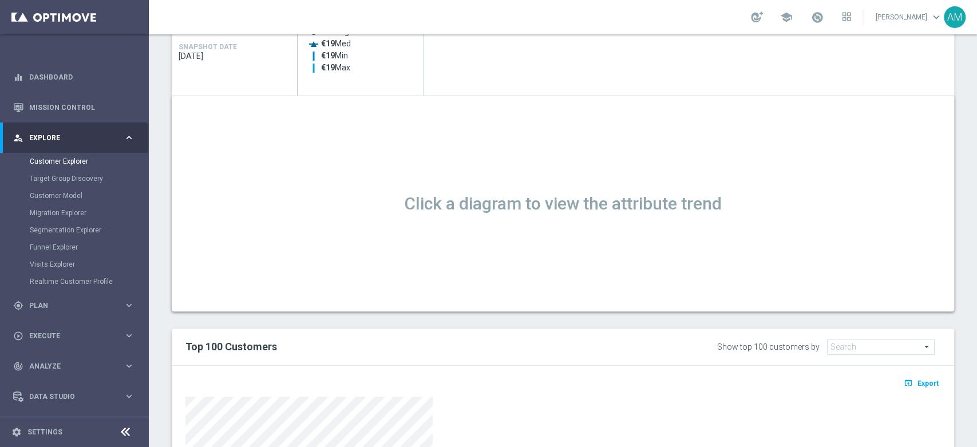
scroll to position [476, 0]
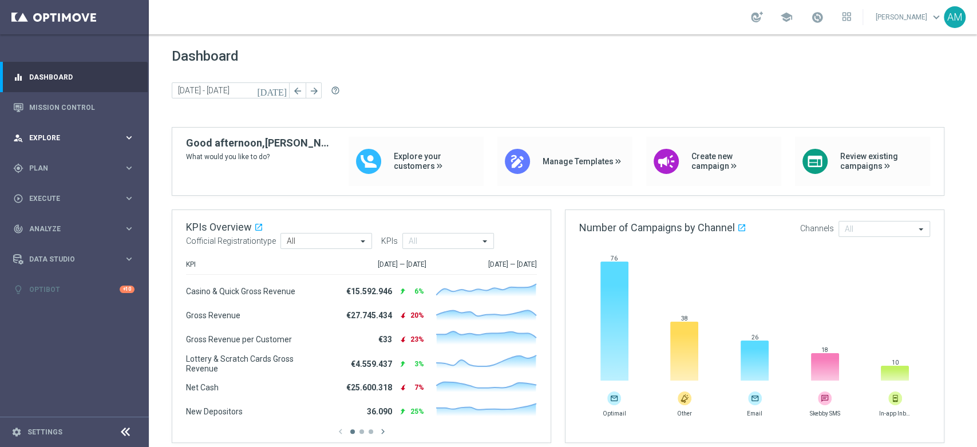
click at [86, 136] on span "Explore" at bounding box center [76, 138] width 94 height 7
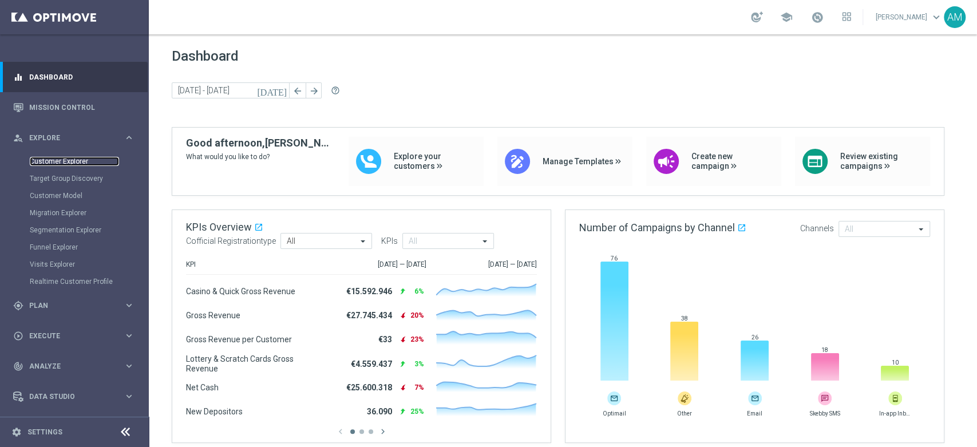
click at [84, 165] on link "Customer Explorer" at bounding box center [74, 161] width 89 height 9
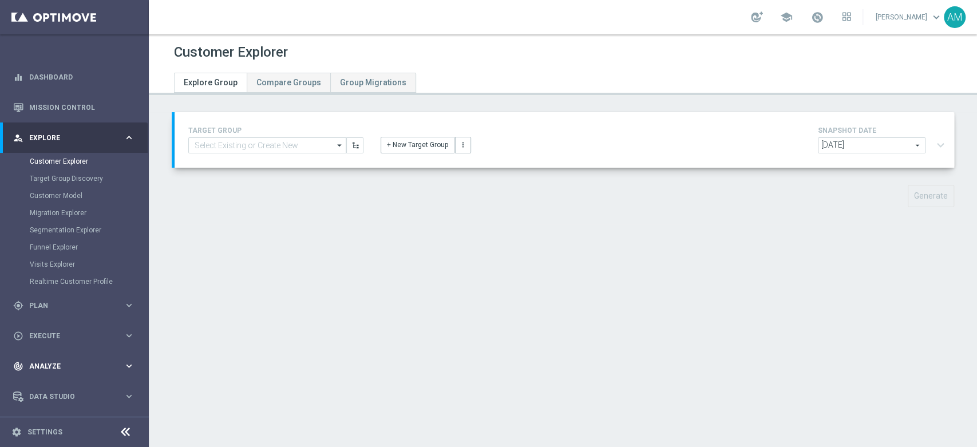
click at [65, 363] on span "Analyze" at bounding box center [76, 366] width 94 height 7
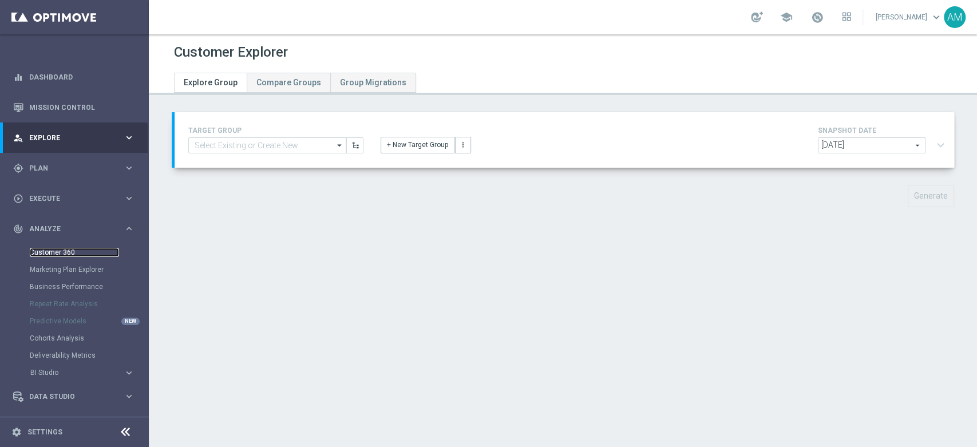
click at [66, 251] on link "Customer 360" at bounding box center [74, 252] width 89 height 9
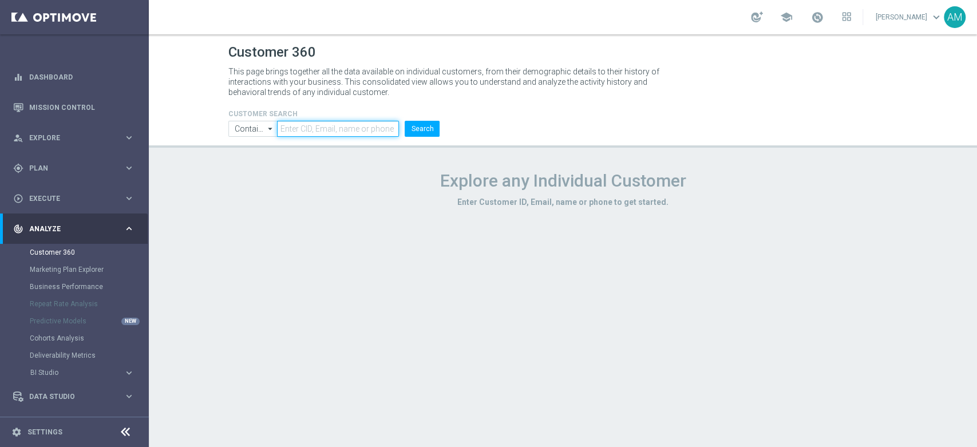
click at [333, 135] on input "text" at bounding box center [338, 129] width 122 height 16
type input "2833983"
click at [405, 121] on button "Search" at bounding box center [422, 129] width 35 height 16
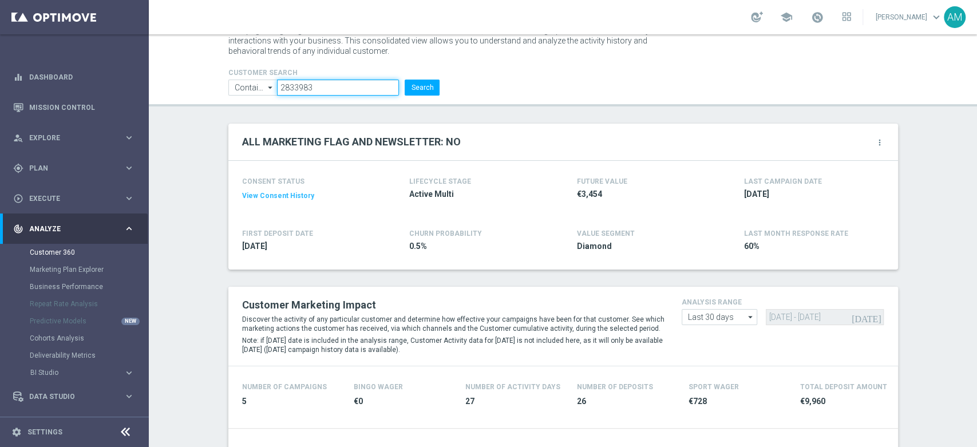
scroll to position [127, 0]
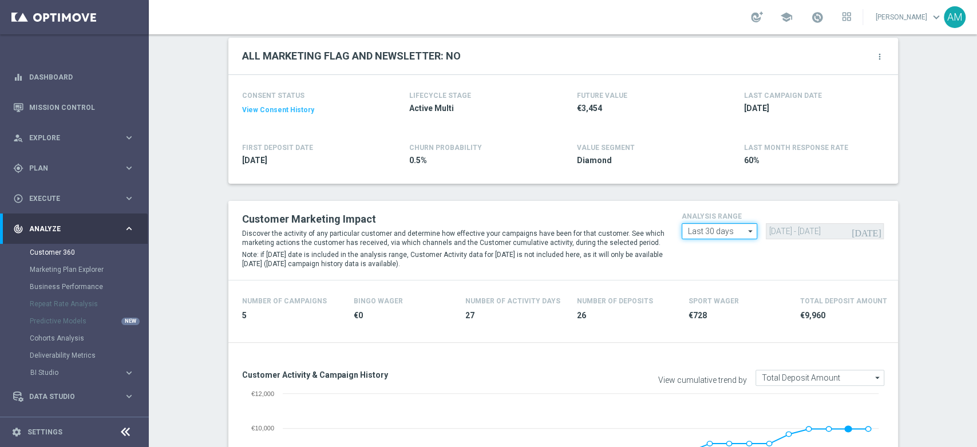
click at [737, 226] on input "Last 30 days" at bounding box center [720, 231] width 76 height 16
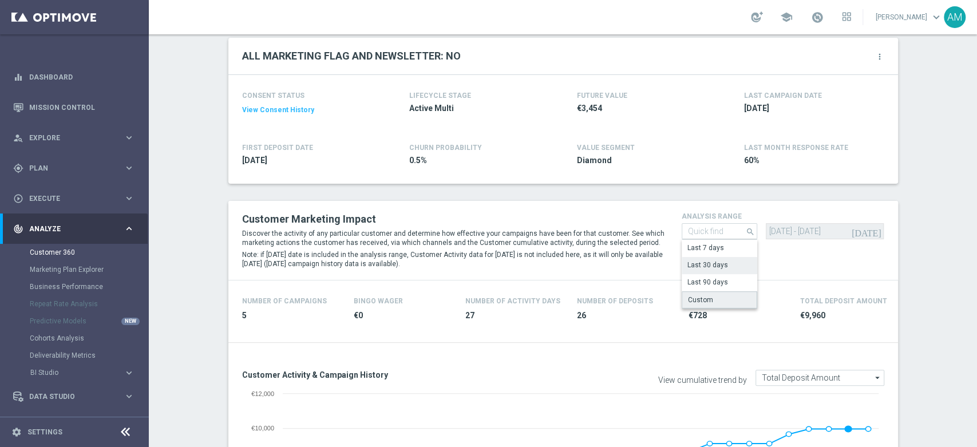
click at [718, 298] on div "Custom" at bounding box center [720, 299] width 76 height 17
type input "Custom"
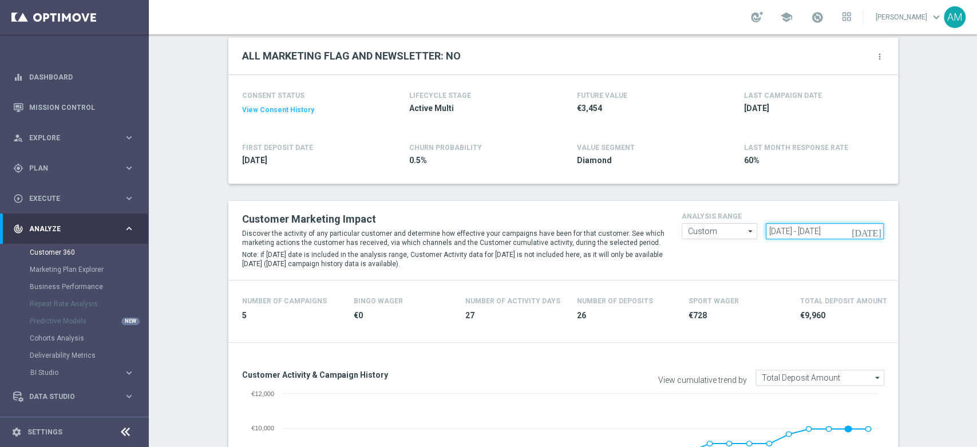
click at [785, 229] on input "[DATE] - [DATE]" at bounding box center [825, 231] width 118 height 16
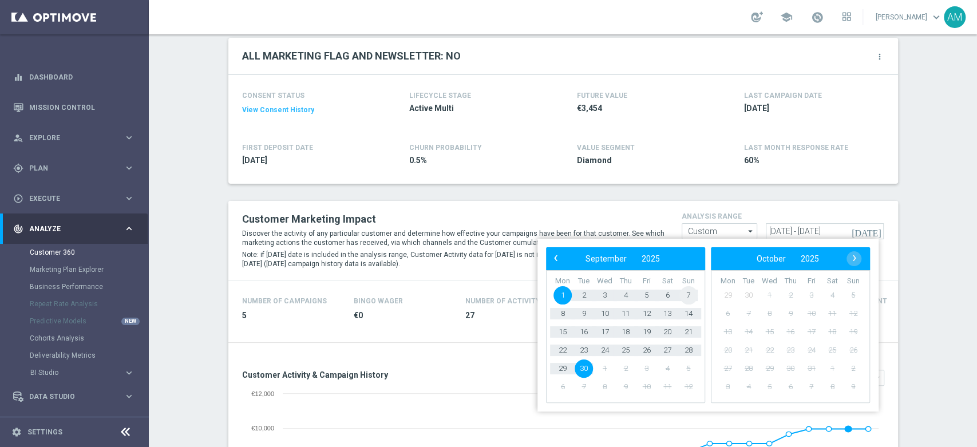
click at [687, 295] on span "7" at bounding box center [688, 295] width 18 height 18
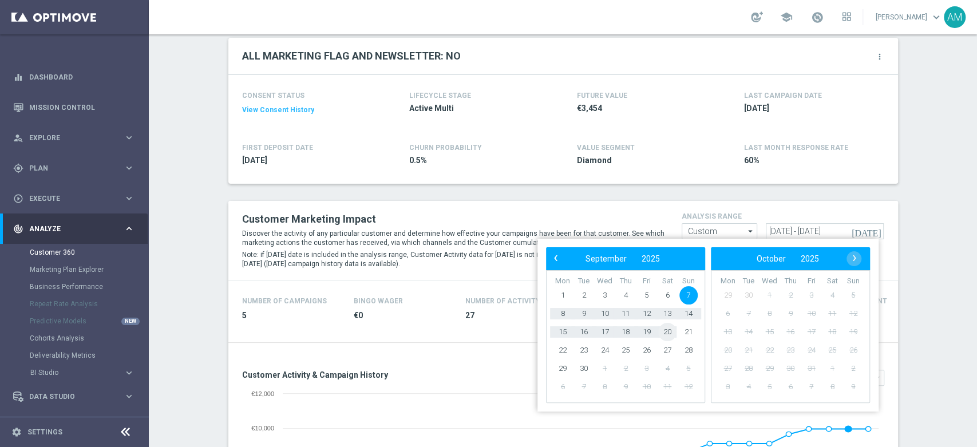
click at [671, 333] on span "20" at bounding box center [667, 332] width 18 height 18
type input "[DATE] - [DATE]"
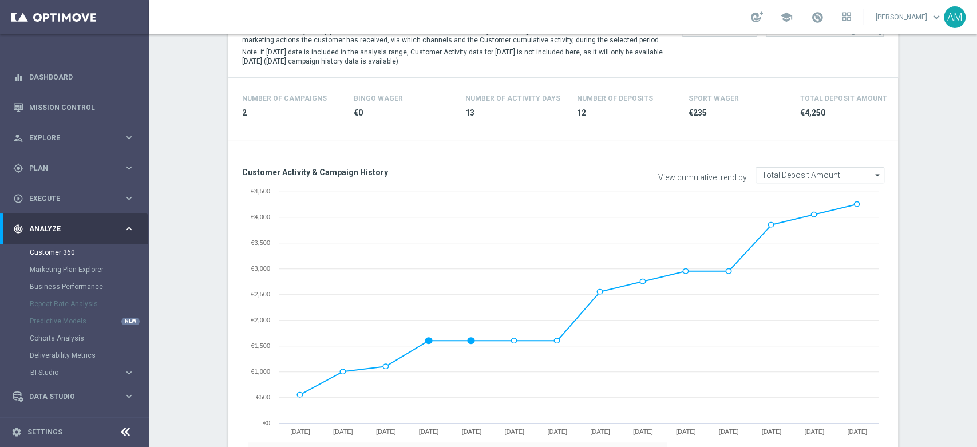
scroll to position [437, 0]
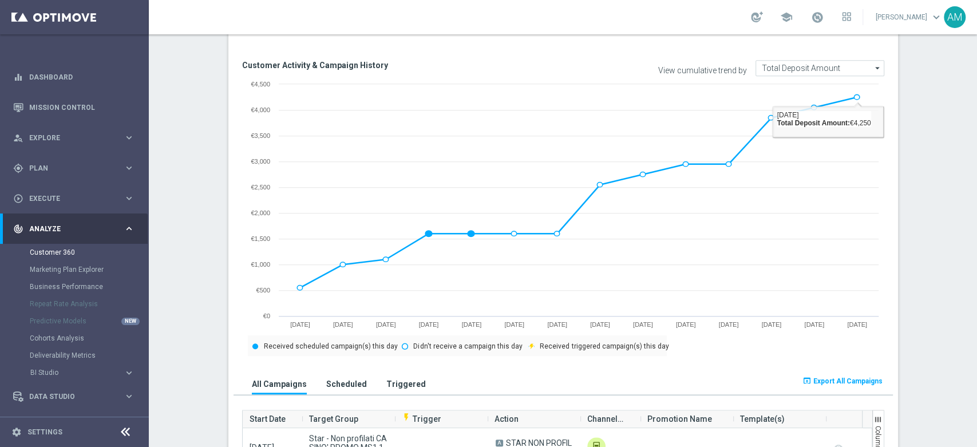
click at [872, 62] on icon "arrow_drop_down" at bounding box center [877, 68] width 11 height 15
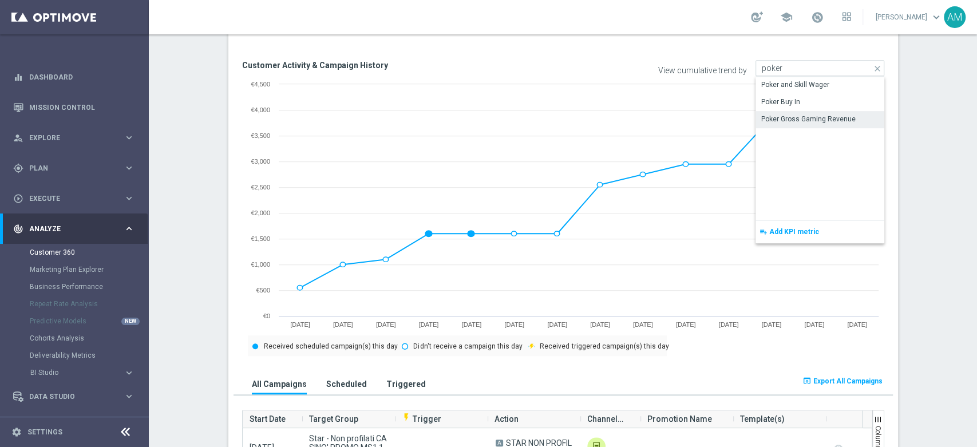
click at [828, 116] on div "Poker Gross Gaming Revenue" at bounding box center [808, 119] width 94 height 10
type input "Poker Gross Gaming Revenue"
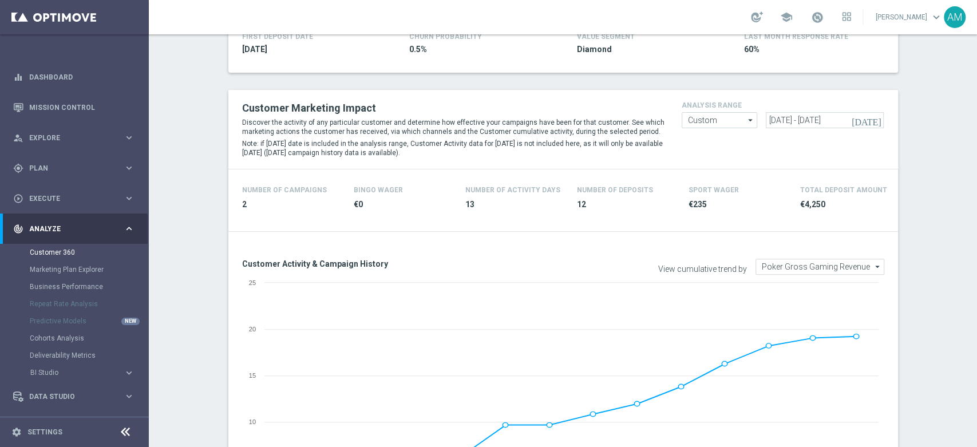
scroll to position [264, 0]
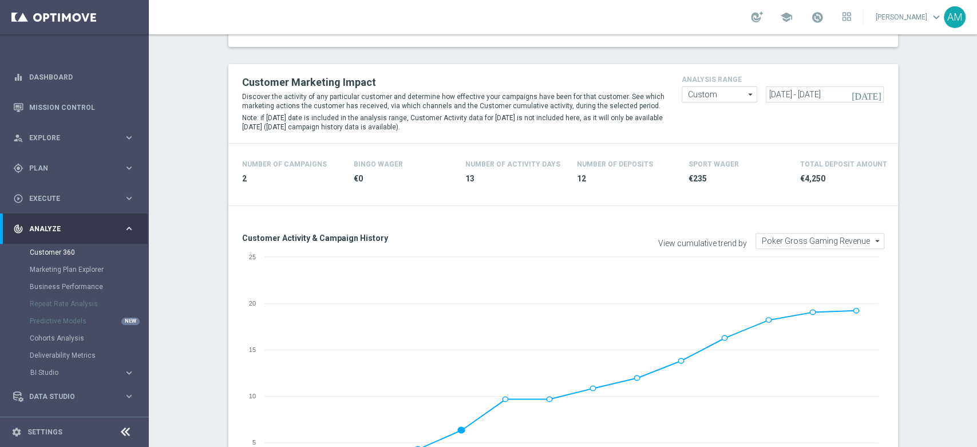
drag, startPoint x: 976, startPoint y: 175, endPoint x: 976, endPoint y: 141, distance: 34.3
click at [976, 141] on div "Customer 360 This page brings together all the data available on individual cus…" at bounding box center [563, 240] width 828 height 413
click at [791, 92] on input "[DATE] - [DATE]" at bounding box center [825, 94] width 118 height 16
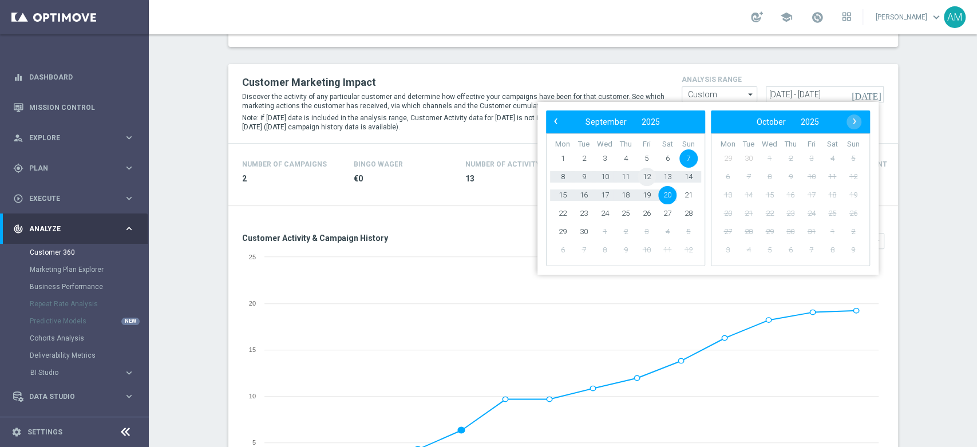
click at [645, 174] on span "12" at bounding box center [647, 177] width 18 height 18
click at [646, 197] on span "19" at bounding box center [647, 195] width 18 height 18
type input "[DATE] - [DATE]"
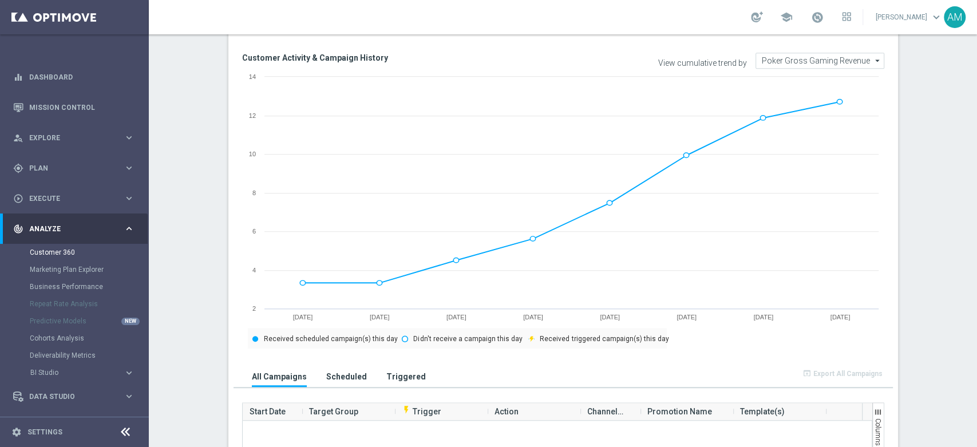
scroll to position [479, 0]
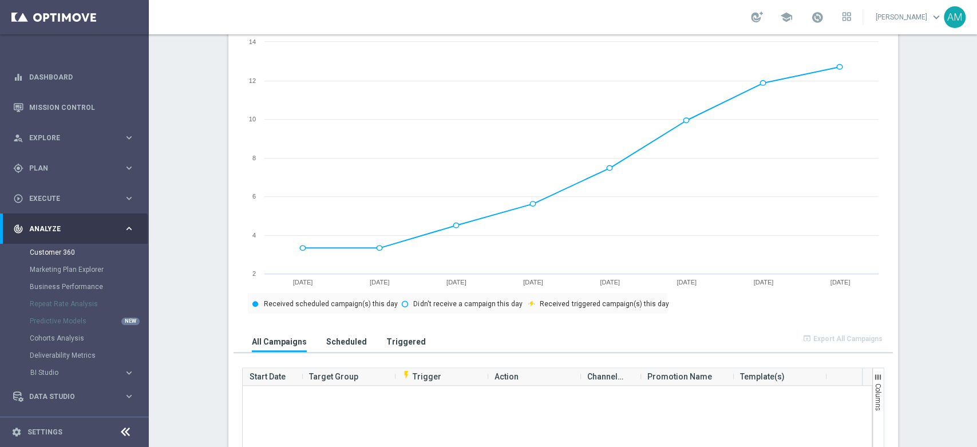
drag, startPoint x: 976, startPoint y: 112, endPoint x: 976, endPoint y: 160, distance: 48.1
click at [976, 160] on div "Customer 360 This page brings together all the data available on individual cus…" at bounding box center [563, 240] width 828 height 413
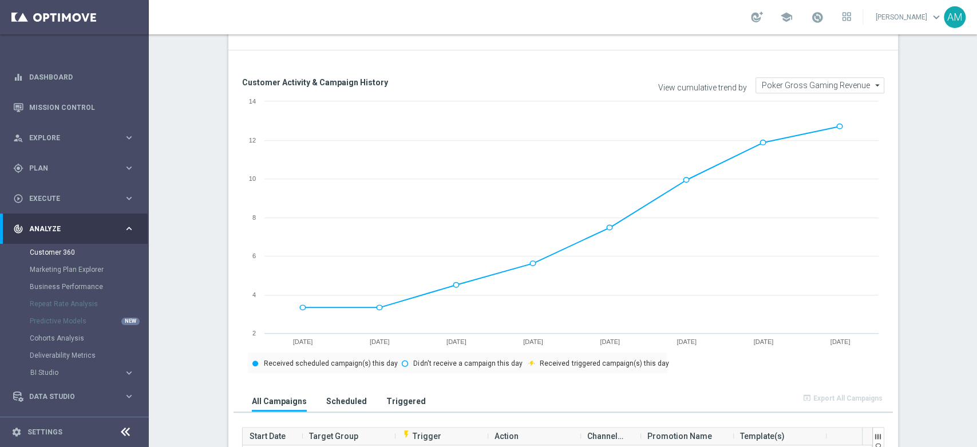
scroll to position [385, 0]
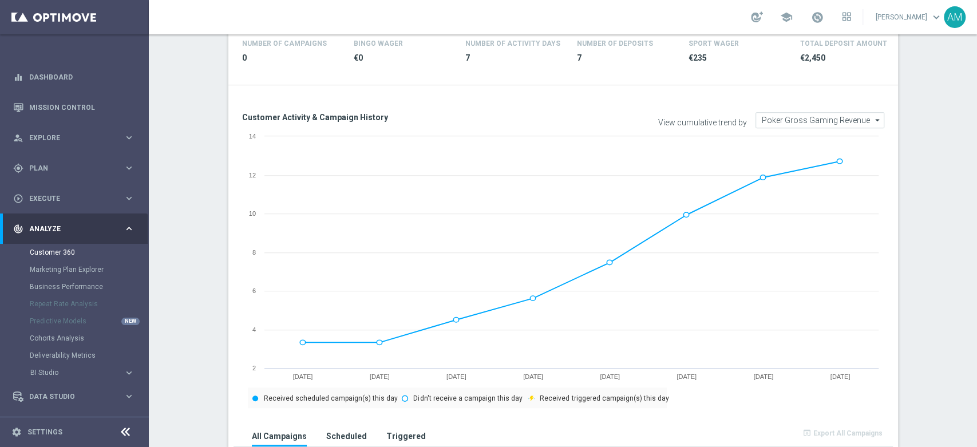
click at [835, 118] on input "Poker Gross Gaming Revenue" at bounding box center [820, 120] width 129 height 16
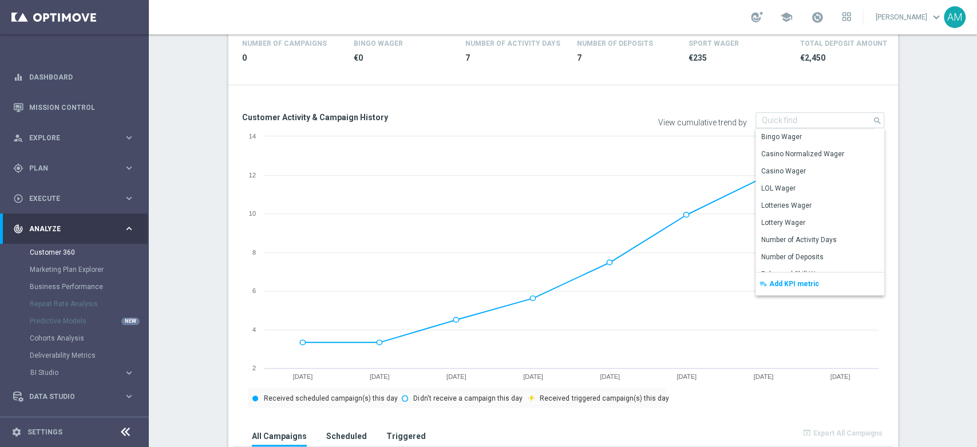
type input "Poker Gross Gaming Revenue"
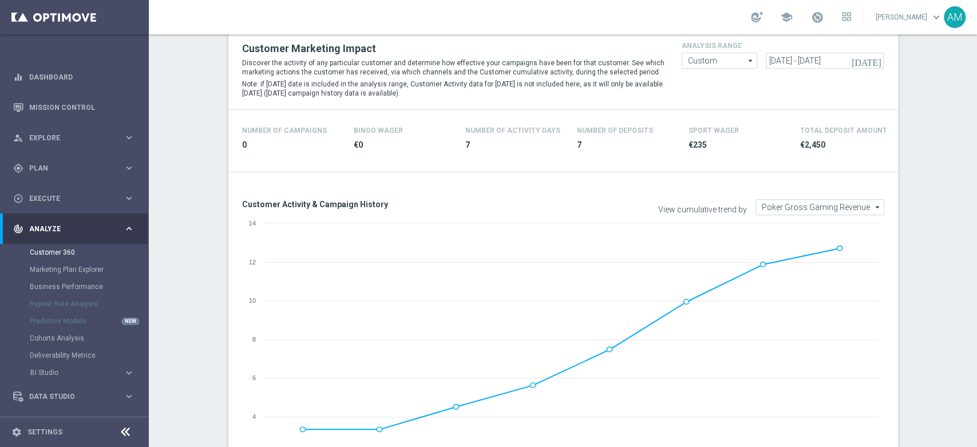
scroll to position [258, 0]
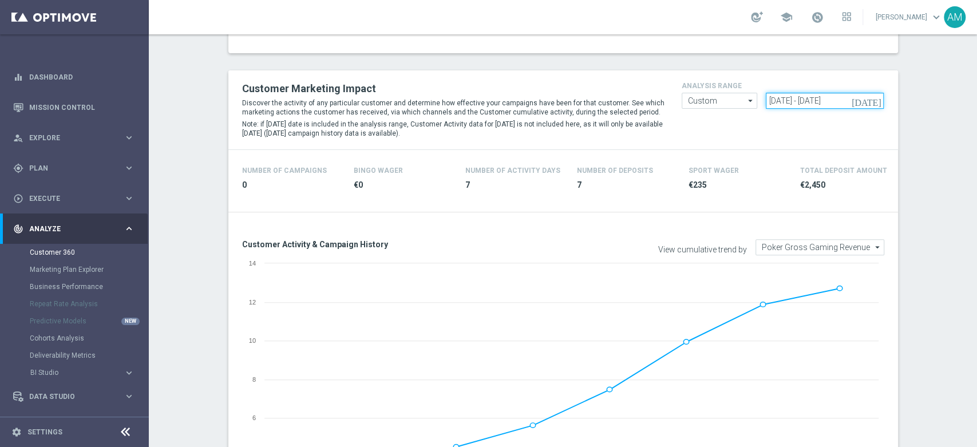
click at [839, 107] on input "[DATE] - [DATE]" at bounding box center [825, 101] width 118 height 16
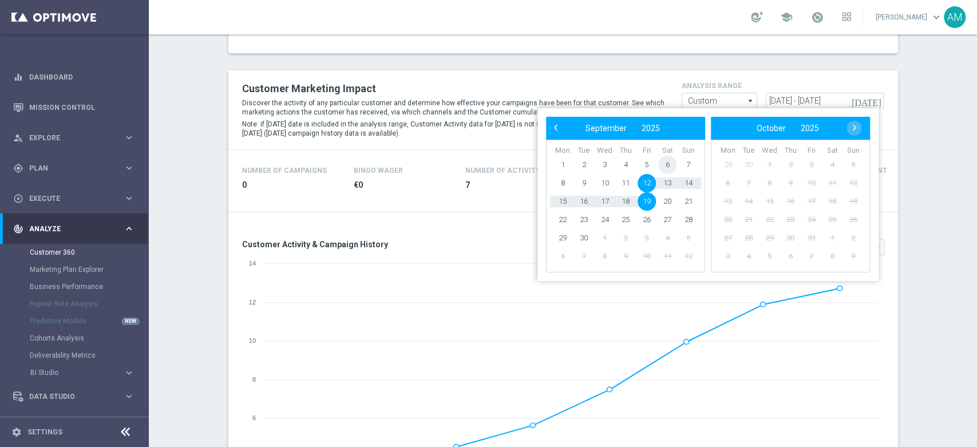
click at [671, 164] on span "6" at bounding box center [667, 165] width 18 height 18
click at [669, 196] on span "20" at bounding box center [667, 201] width 18 height 18
type input "[DATE] - [DATE]"
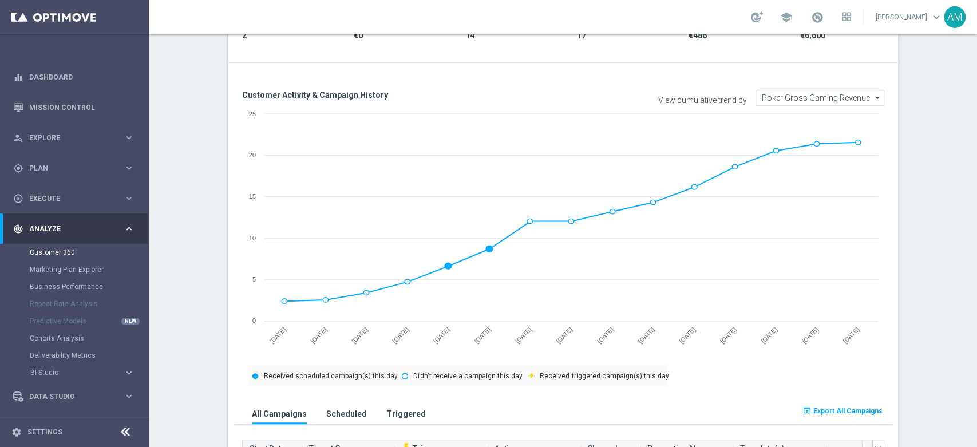
scroll to position [417, 0]
